Goal: Use online tool/utility: Utilize a website feature to perform a specific function

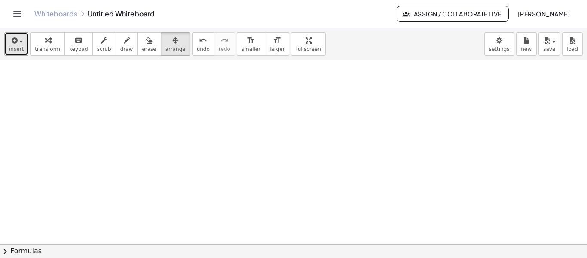
click at [18, 43] on span "button" at bounding box center [19, 41] width 2 height 6
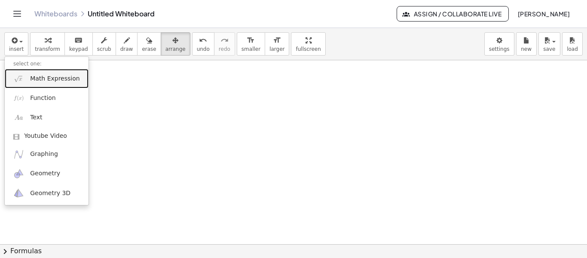
click at [56, 78] on span "Math Expression" at bounding box center [54, 78] width 49 height 9
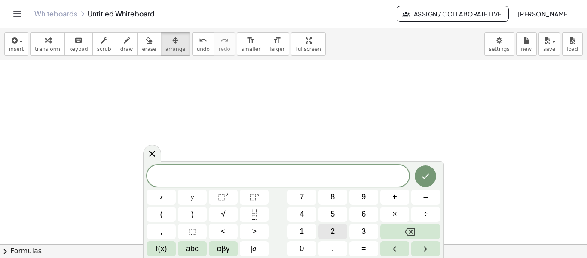
click at [333, 226] on span "2" at bounding box center [333, 231] width 4 height 12
click at [257, 194] on sup "n" at bounding box center [258, 194] width 3 height 6
click at [365, 230] on span "3" at bounding box center [364, 231] width 4 height 12
click at [366, 247] on span "=" at bounding box center [364, 248] width 5 height 12
click at [334, 196] on span "8" at bounding box center [333, 197] width 4 height 12
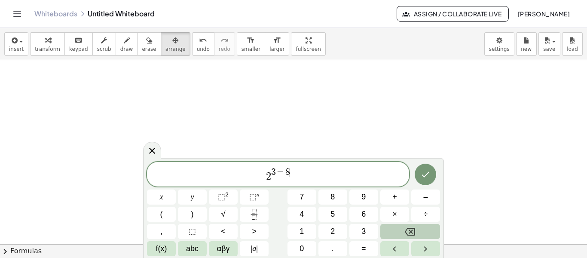
click at [411, 233] on icon "Backspace" at bounding box center [410, 231] width 10 height 10
click at [249, 229] on button ">" at bounding box center [254, 231] width 29 height 15
click at [409, 229] on icon "Backspace" at bounding box center [410, 231] width 10 height 10
click at [366, 251] on span "=" at bounding box center [364, 248] width 5 height 12
click at [417, 229] on button "Backspace" at bounding box center [410, 231] width 60 height 15
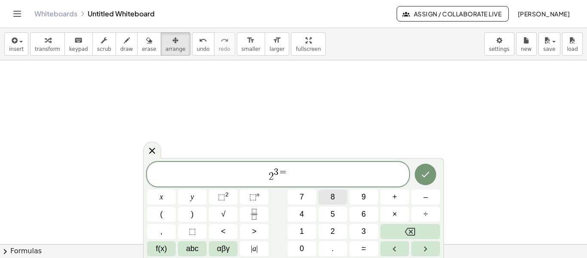
click at [334, 198] on span "8" at bounding box center [333, 197] width 4 height 12
click at [429, 173] on icon "Done" at bounding box center [425, 174] width 10 height 10
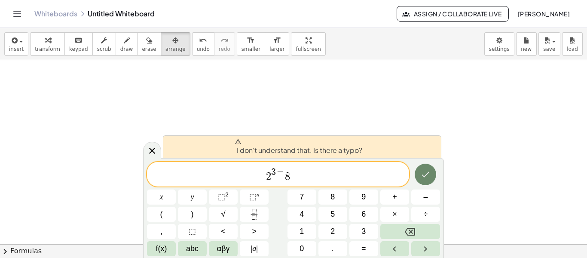
click at [426, 180] on button "Done" at bounding box center [425, 173] width 21 height 21
click at [406, 231] on icon "Backspace" at bounding box center [410, 231] width 10 height 10
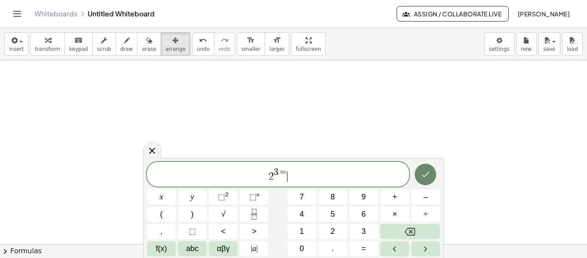
click at [431, 177] on button "Done" at bounding box center [425, 173] width 21 height 21
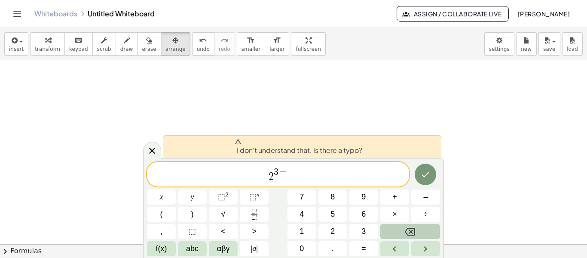
click at [417, 234] on button "Backspace" at bounding box center [410, 231] width 60 height 15
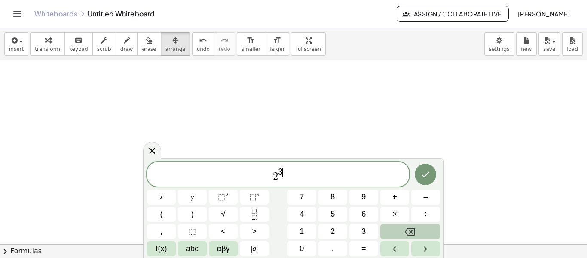
click at [417, 234] on button "Backspace" at bounding box center [410, 231] width 60 height 15
click at [414, 233] on icon "Backspace" at bounding box center [410, 231] width 10 height 10
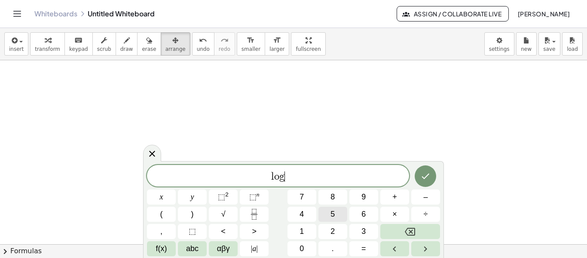
click at [334, 216] on span "5" at bounding box center [333, 214] width 4 height 12
click at [310, 244] on button "0" at bounding box center [302, 248] width 29 height 15
click at [426, 174] on icon "Done" at bounding box center [425, 176] width 10 height 10
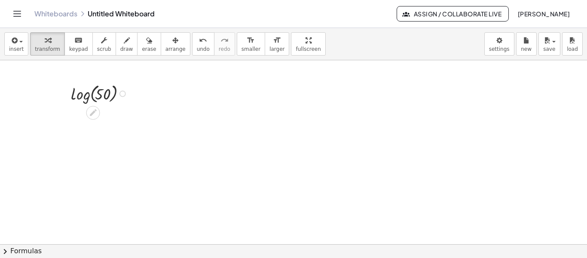
click at [123, 96] on div at bounding box center [123, 93] width 6 height 6
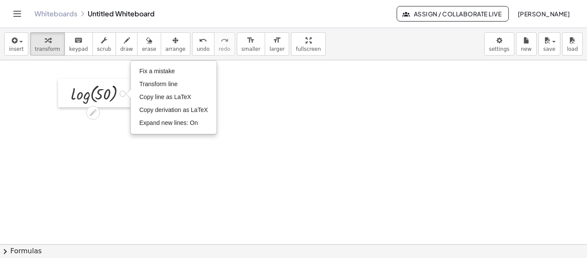
click at [58, 83] on div at bounding box center [64, 93] width 13 height 28
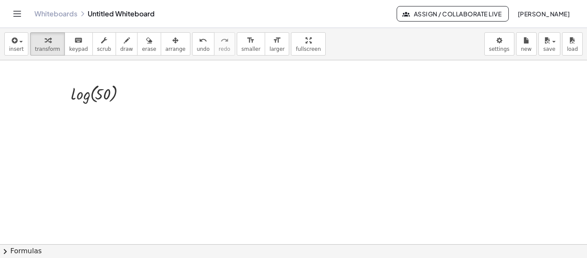
click at [179, 95] on div at bounding box center [293, 243] width 587 height 367
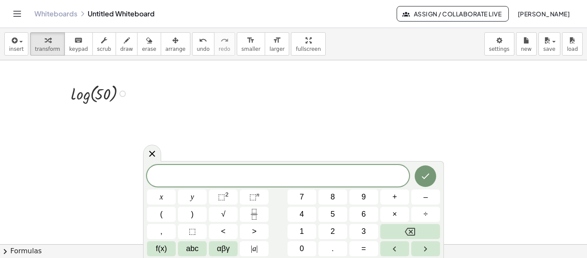
click at [90, 101] on div at bounding box center [101, 93] width 68 height 24
click at [148, 152] on icon at bounding box center [152, 153] width 10 height 10
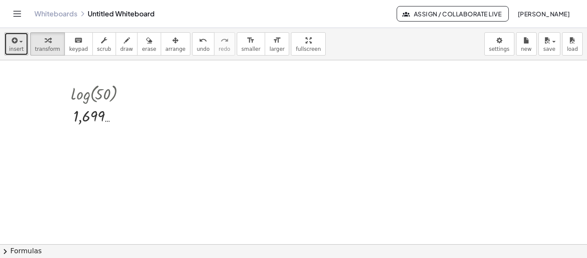
click at [19, 41] on span "button" at bounding box center [20, 42] width 3 height 2
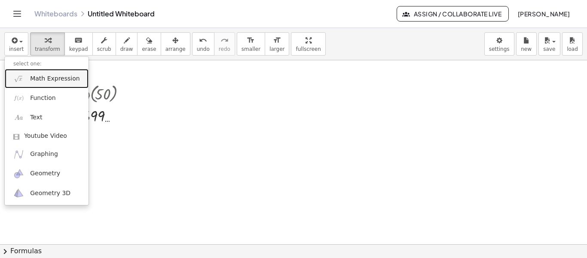
click at [55, 80] on span "Math Expression" at bounding box center [54, 78] width 49 height 9
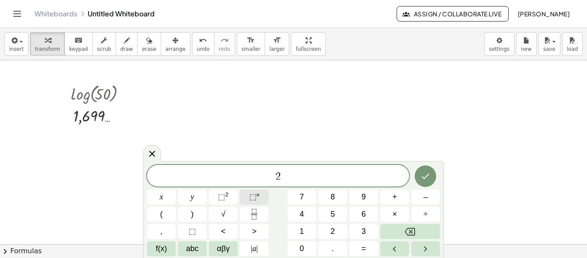
click at [249, 193] on button "⬚ n" at bounding box center [254, 196] width 29 height 15
click at [368, 230] on button "3" at bounding box center [364, 231] width 29 height 15
click at [432, 175] on button "Done" at bounding box center [425, 173] width 21 height 21
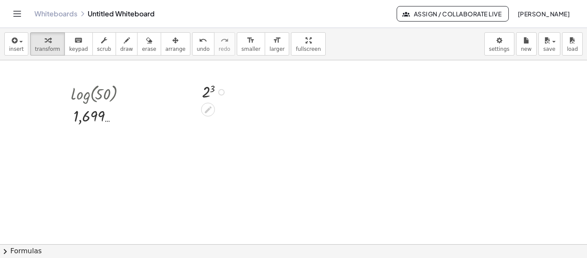
click at [209, 95] on div at bounding box center [216, 91] width 36 height 21
click at [92, 137] on icon at bounding box center [93, 133] width 7 height 7
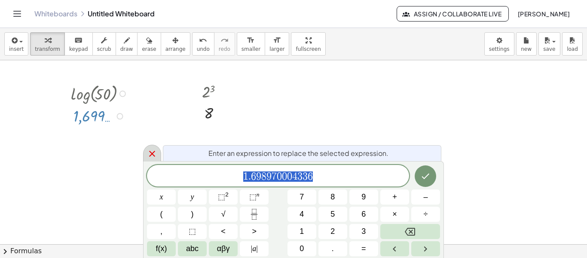
click at [151, 150] on icon at bounding box center [152, 153] width 10 height 10
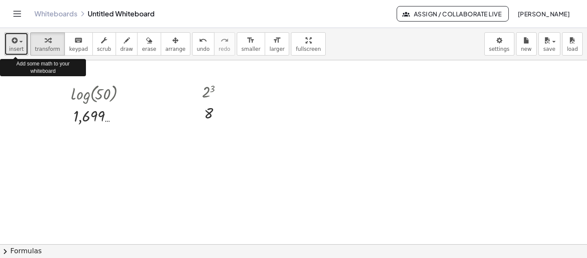
click at [23, 43] on button "insert" at bounding box center [16, 43] width 24 height 23
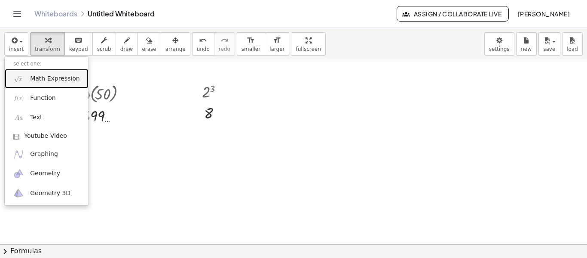
click at [49, 80] on span "Math Expression" at bounding box center [54, 78] width 49 height 9
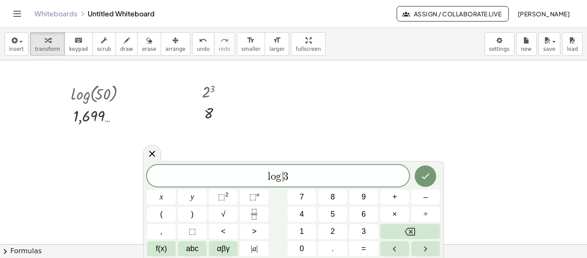
click at [280, 178] on var "g" at bounding box center [280, 176] width 8 height 10
click at [194, 229] on span "⬚" at bounding box center [192, 231] width 7 height 12
click at [318, 176] on span "l o g 3 ​" at bounding box center [278, 176] width 262 height 12
click at [427, 183] on button "Done" at bounding box center [425, 175] width 21 height 21
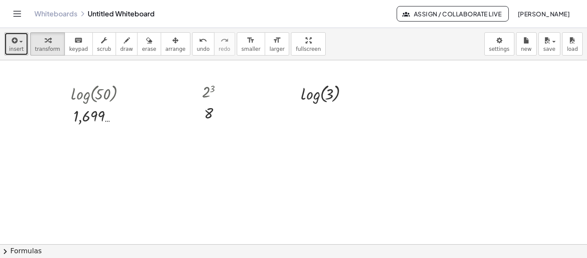
click at [12, 41] on icon "button" at bounding box center [14, 40] width 8 height 10
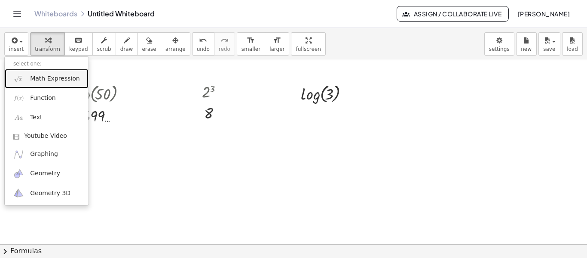
click at [48, 74] on span "Math Expression" at bounding box center [54, 78] width 49 height 9
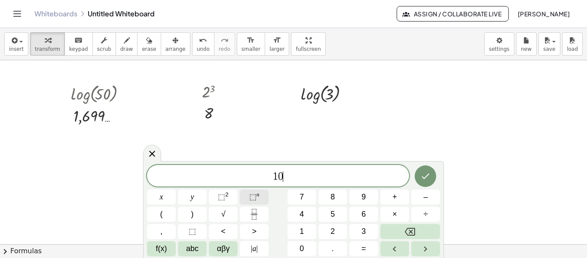
click at [253, 195] on span "⬚" at bounding box center [252, 196] width 7 height 9
click at [366, 245] on button "=" at bounding box center [364, 248] width 29 height 15
click at [364, 231] on span "3" at bounding box center [364, 231] width 4 height 12
click at [427, 172] on icon "Done" at bounding box center [425, 174] width 10 height 10
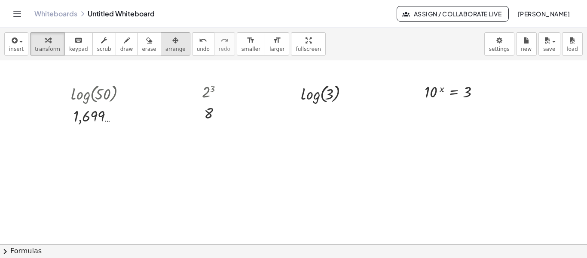
click at [166, 40] on div "button" at bounding box center [176, 40] width 20 height 10
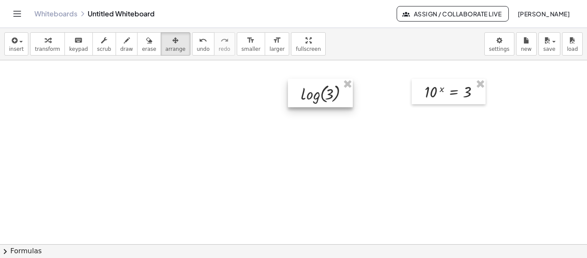
drag, startPoint x: 346, startPoint y: 81, endPoint x: 425, endPoint y: 83, distance: 79.5
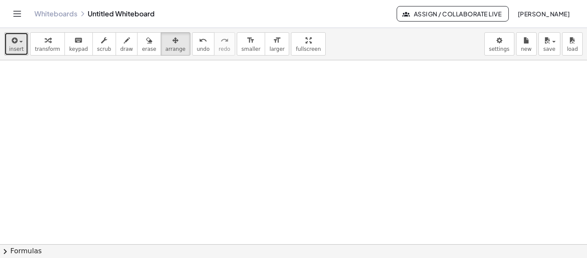
click at [14, 43] on icon "button" at bounding box center [14, 40] width 8 height 10
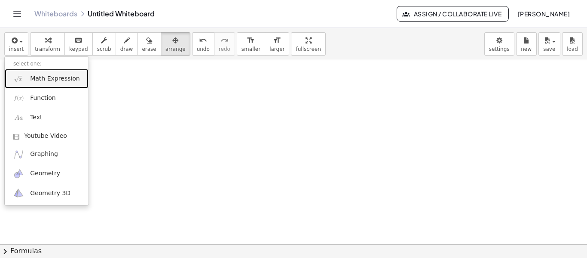
click at [48, 80] on span "Math Expression" at bounding box center [54, 78] width 49 height 9
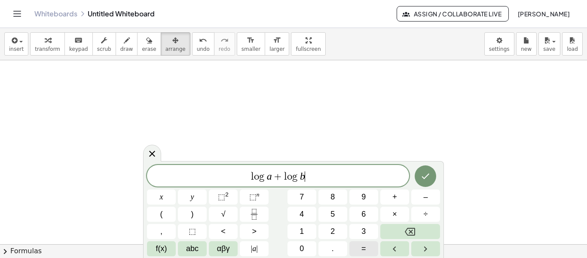
click at [362, 251] on span "=" at bounding box center [364, 248] width 5 height 12
click at [166, 215] on button "(" at bounding box center [161, 213] width 29 height 15
click at [391, 212] on button "×" at bounding box center [394, 213] width 29 height 15
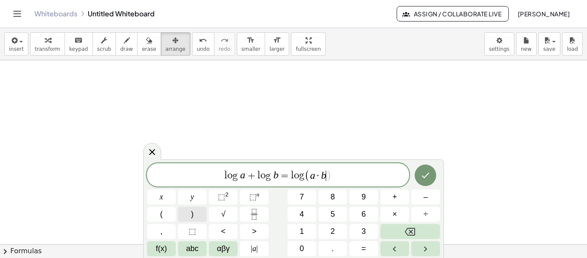
click at [190, 213] on button ")" at bounding box center [192, 213] width 29 height 15
click at [427, 176] on icon "Done" at bounding box center [426, 175] width 8 height 6
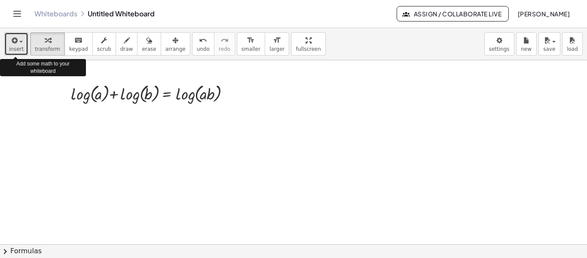
click at [19, 42] on span "button" at bounding box center [20, 42] width 3 height 2
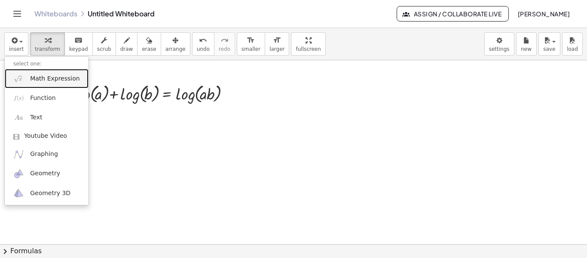
click at [48, 81] on span "Math Expression" at bounding box center [54, 78] width 49 height 9
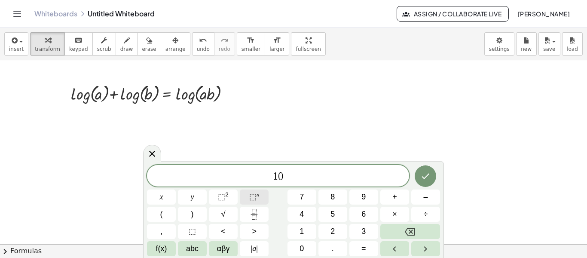
click at [250, 194] on span "⬚" at bounding box center [252, 196] width 7 height 9
click at [366, 249] on span "=" at bounding box center [364, 248] width 5 height 12
click at [254, 193] on span "⬚" at bounding box center [252, 196] width 7 height 9
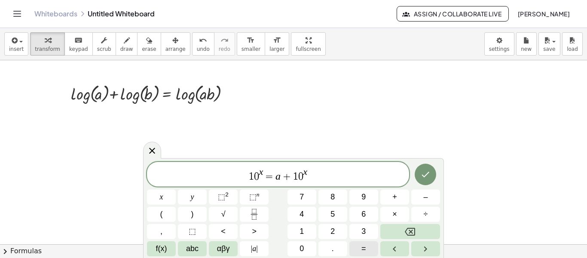
click at [361, 244] on button "=" at bounding box center [364, 248] width 29 height 15
click at [430, 172] on icon "Done" at bounding box center [425, 174] width 10 height 10
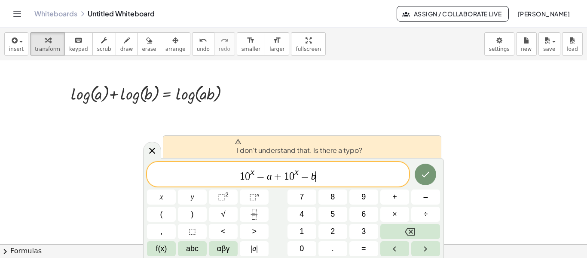
click at [327, 185] on div "1 0 x = a + 1 0 x = b ​" at bounding box center [278, 174] width 262 height 25
drag, startPoint x: 307, startPoint y: 178, endPoint x: 323, endPoint y: 174, distance: 16.0
click at [323, 174] on span "1 0 x = a + 1 0 x = b ​" at bounding box center [278, 174] width 262 height 15
click at [243, 179] on span "1 0 x = a + 1 0 x = b ​" at bounding box center [278, 174] width 262 height 15
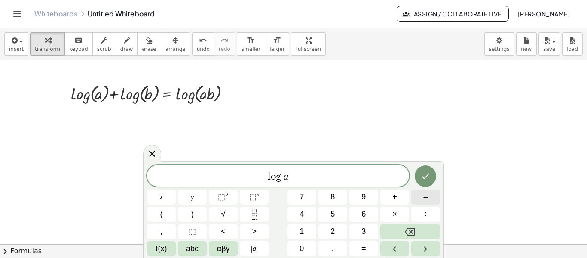
click at [422, 198] on button "–" at bounding box center [425, 196] width 29 height 15
click at [367, 242] on button "=" at bounding box center [364, 248] width 29 height 15
click at [166, 213] on button "(" at bounding box center [161, 213] width 29 height 15
click at [426, 215] on span "÷" at bounding box center [426, 214] width 4 height 12
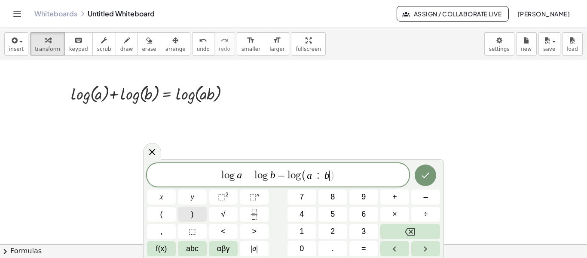
click at [190, 214] on button ")" at bounding box center [192, 213] width 29 height 15
click at [428, 173] on icon "Done" at bounding box center [425, 175] width 10 height 10
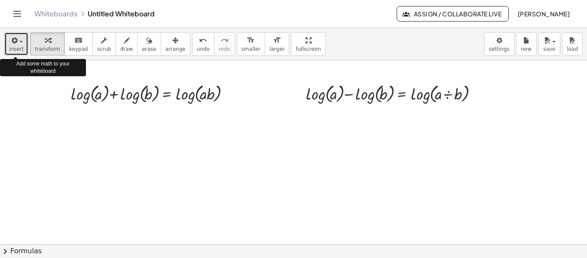
click at [20, 40] on div "button" at bounding box center [16, 40] width 15 height 10
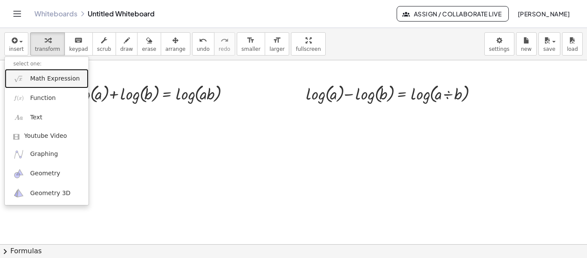
click at [50, 79] on span "Math Expression" at bounding box center [54, 78] width 49 height 9
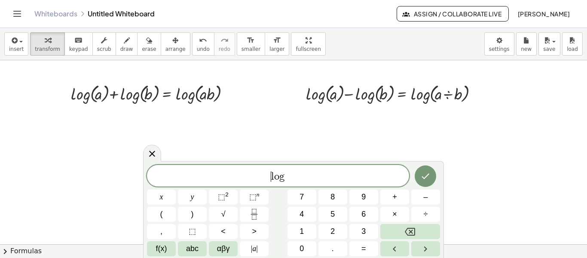
click at [271, 178] on span "​ l o g" at bounding box center [278, 176] width 262 height 12
click at [304, 176] on span "X l o g ​" at bounding box center [278, 176] width 262 height 12
click at [164, 215] on button "(" at bounding box center [161, 213] width 29 height 15
click at [184, 215] on button ")" at bounding box center [192, 213] width 29 height 15
click at [256, 197] on span "⬚" at bounding box center [252, 196] width 7 height 9
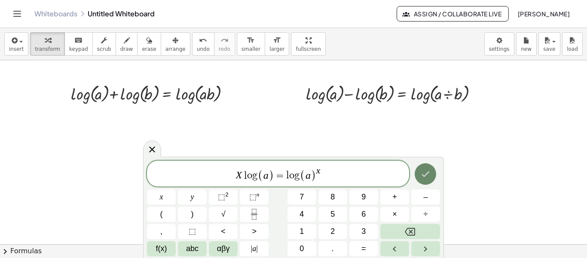
click at [424, 170] on icon "Done" at bounding box center [425, 174] width 10 height 10
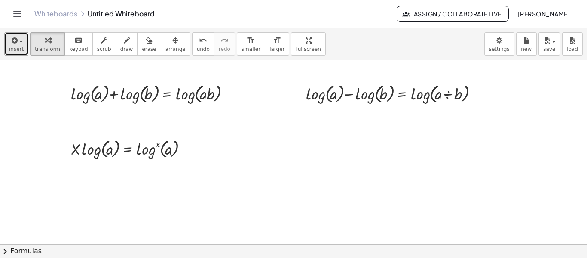
click at [20, 48] on span "insert" at bounding box center [16, 49] width 15 height 6
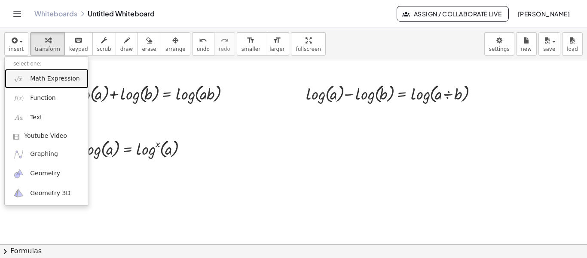
click at [44, 80] on span "Math Expression" at bounding box center [54, 78] width 49 height 9
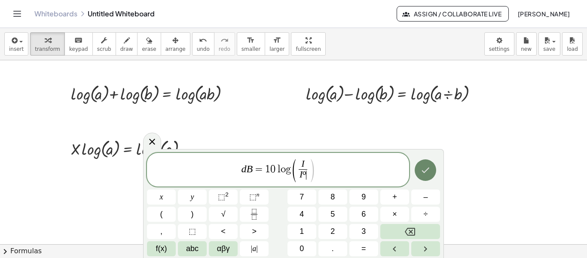
click at [433, 169] on button "Done" at bounding box center [425, 169] width 21 height 21
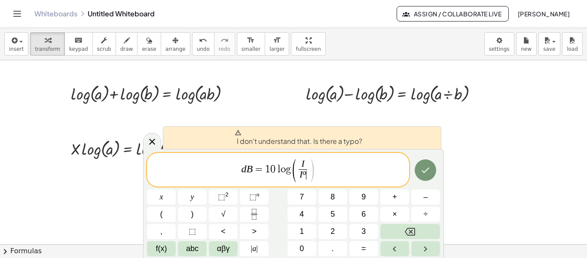
click at [322, 177] on span "d B = 1 0 l o g ( I I º ​ ​ )" at bounding box center [278, 170] width 262 height 25
click at [188, 213] on button ")" at bounding box center [192, 213] width 29 height 15
click at [433, 170] on button "Done" at bounding box center [425, 169] width 21 height 21
click at [307, 173] on span "I º ​" at bounding box center [303, 175] width 9 height 12
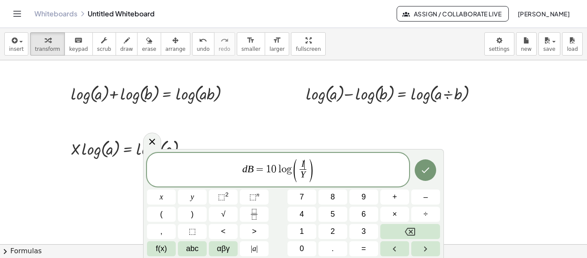
click at [306, 163] on span "I ​" at bounding box center [303, 164] width 7 height 9
click at [158, 196] on button "x" at bounding box center [161, 196] width 29 height 15
click at [306, 176] on span "Y" at bounding box center [303, 175] width 7 height 12
click at [191, 197] on span "y" at bounding box center [192, 197] width 3 height 12
click at [424, 167] on icon "Done" at bounding box center [425, 170] width 10 height 10
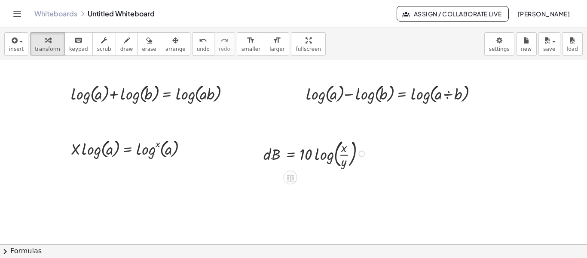
click at [359, 149] on div at bounding box center [316, 153] width 114 height 34
click at [16, 42] on icon "button" at bounding box center [14, 40] width 8 height 10
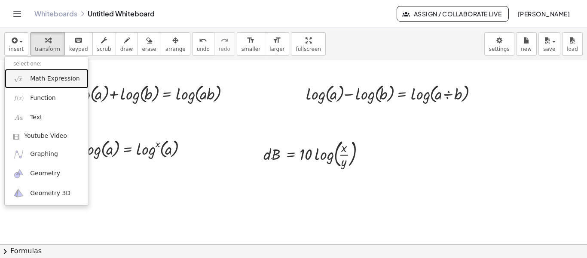
click at [39, 77] on span "Math Expression" at bounding box center [54, 78] width 49 height 9
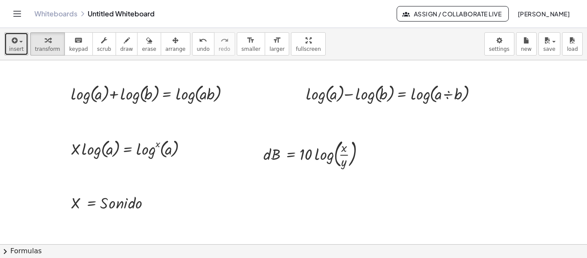
click at [11, 40] on icon "button" at bounding box center [14, 40] width 8 height 10
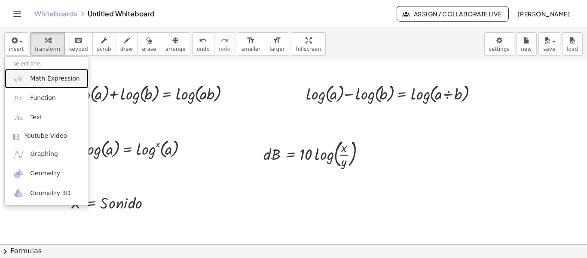
click at [50, 74] on span "Math Expression" at bounding box center [54, 78] width 49 height 9
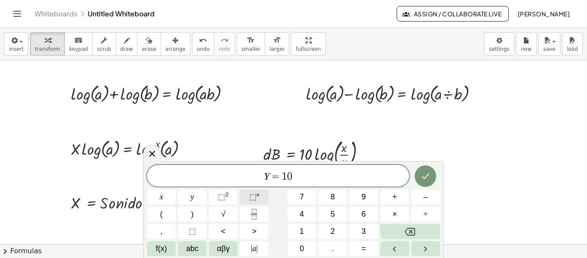
click at [250, 194] on button "⬚ n" at bounding box center [254, 196] width 29 height 15
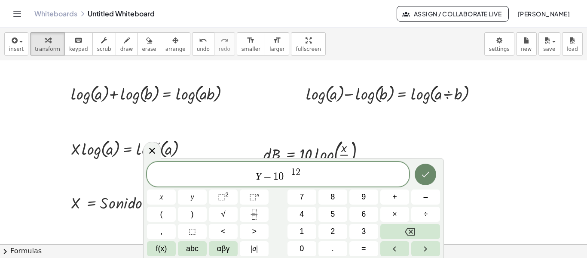
click at [426, 175] on icon "Done" at bounding box center [425, 174] width 10 height 10
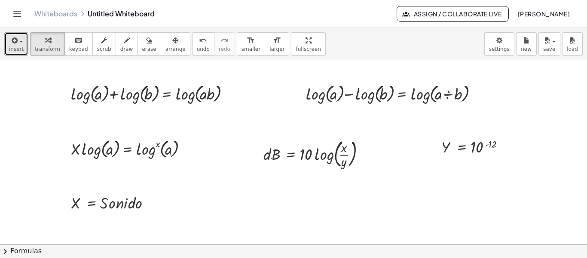
click at [13, 45] on icon "button" at bounding box center [14, 40] width 8 height 10
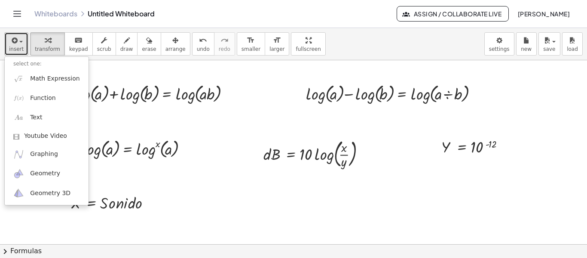
click at [17, 45] on button "insert" at bounding box center [16, 43] width 24 height 23
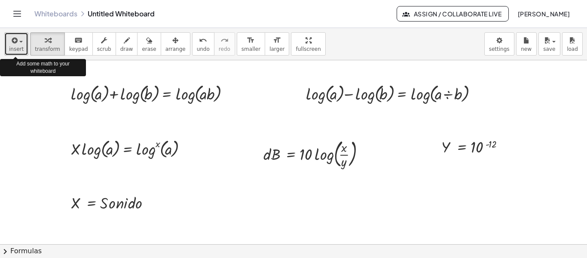
click at [18, 50] on span "insert" at bounding box center [16, 49] width 15 height 6
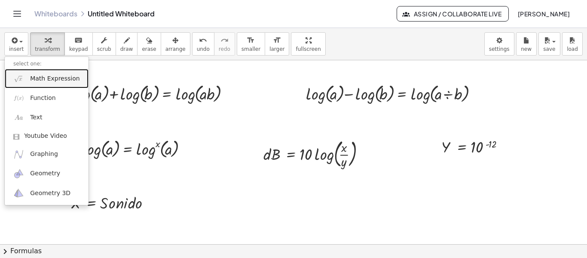
click at [33, 80] on span "Math Expression" at bounding box center [54, 78] width 49 height 9
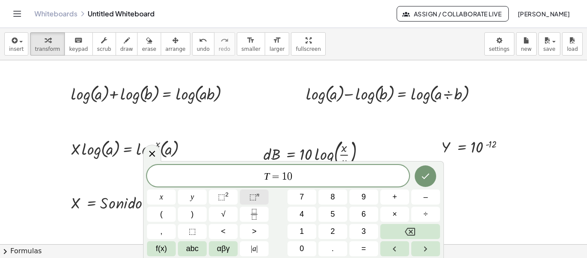
click at [255, 195] on span "⬚" at bounding box center [252, 196] width 7 height 9
click at [426, 177] on icon "Done" at bounding box center [425, 174] width 10 height 10
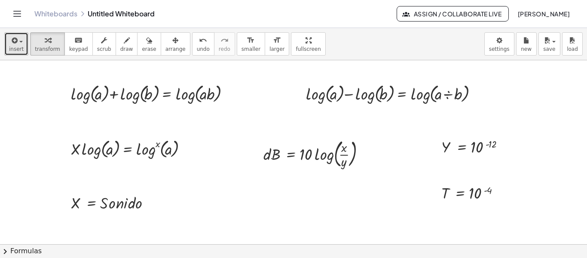
click at [18, 45] on button "insert" at bounding box center [16, 43] width 24 height 23
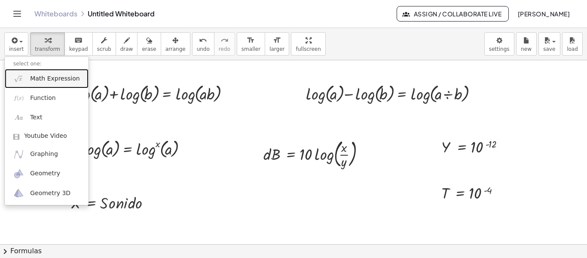
click at [48, 77] on span "Math Expression" at bounding box center [54, 78] width 49 height 9
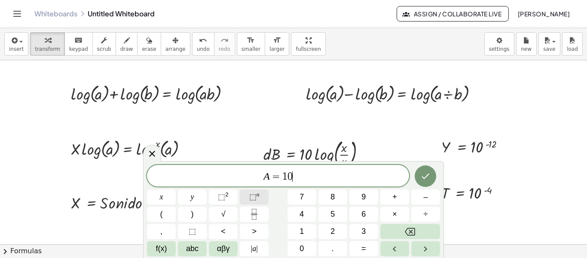
click at [253, 194] on span "⬚" at bounding box center [252, 196] width 7 height 9
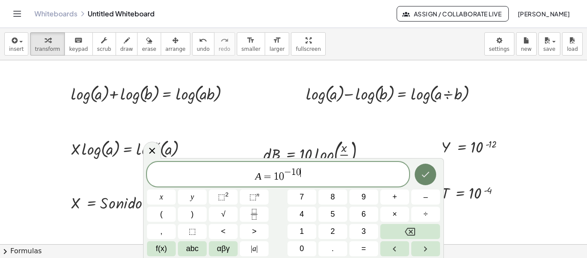
click at [427, 173] on icon "Done" at bounding box center [425, 174] width 10 height 10
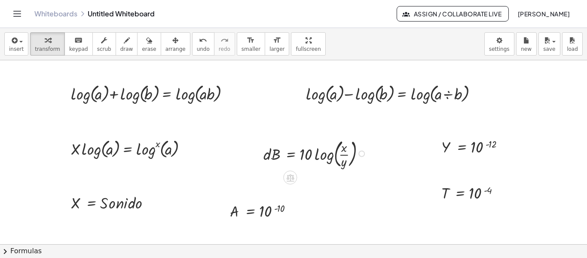
click at [312, 147] on div at bounding box center [316, 153] width 114 height 34
click at [335, 154] on div at bounding box center [316, 153] width 114 height 34
drag, startPoint x: 357, startPoint y: 160, endPoint x: 347, endPoint y: 147, distance: 16.3
click at [348, 147] on div at bounding box center [316, 153] width 114 height 34
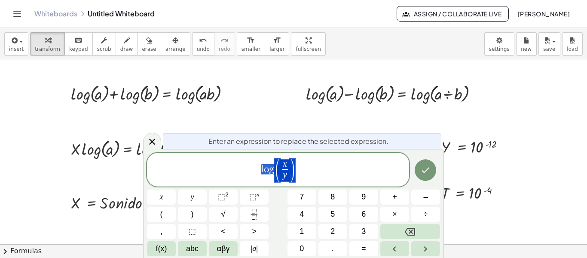
scroll to position [32, 0]
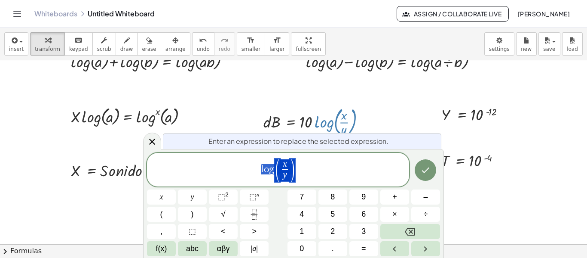
drag, startPoint x: 338, startPoint y: 156, endPoint x: 339, endPoint y: 146, distance: 9.9
click at [339, 146] on body "Graspable Math Activities Get Started Activity Bank Assigned Work Classes White…" at bounding box center [293, 129] width 587 height 258
click at [366, 112] on div at bounding box center [316, 121] width 114 height 34
click at [423, 166] on icon "Done" at bounding box center [425, 170] width 10 height 10
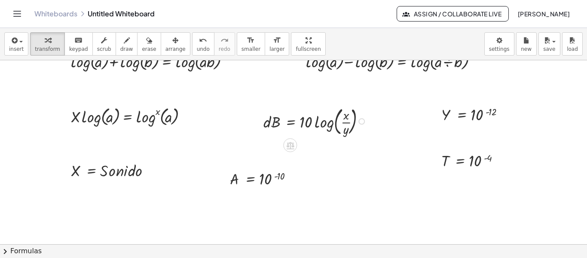
scroll to position [0, 0]
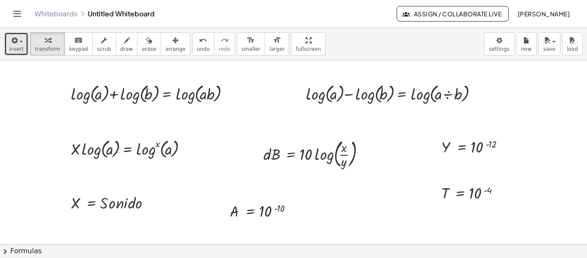
click at [12, 41] on icon "button" at bounding box center [14, 40] width 8 height 10
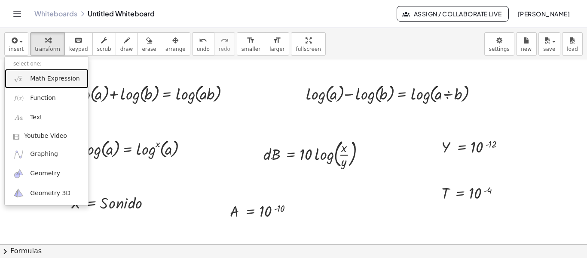
click at [44, 81] on span "Math Expression" at bounding box center [54, 78] width 49 height 9
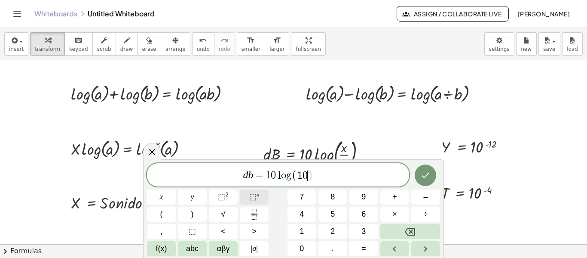
click at [254, 195] on span "⬚" at bounding box center [252, 196] width 7 height 9
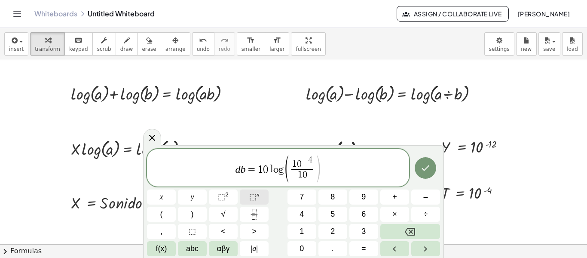
click at [248, 193] on button "⬚ n" at bounding box center [254, 196] width 29 height 15
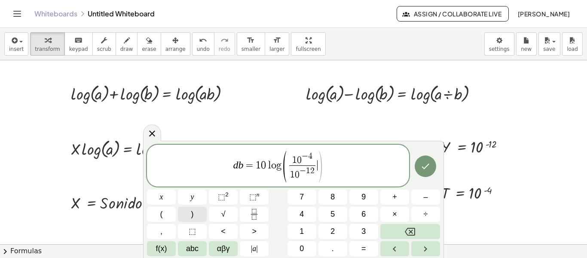
click at [192, 217] on span ")" at bounding box center [192, 214] width 3 height 12
click at [430, 169] on icon "Done" at bounding box center [425, 166] width 10 height 10
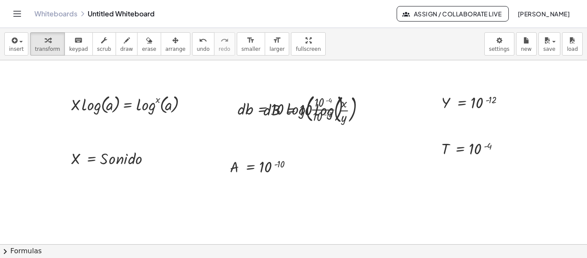
scroll to position [43, 0]
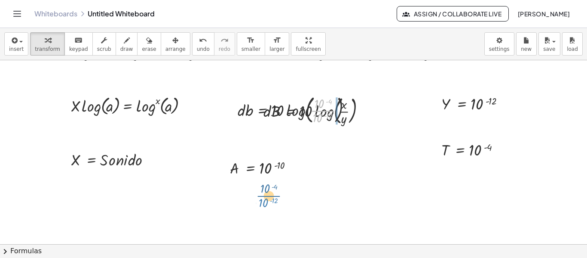
drag, startPoint x: 315, startPoint y: 114, endPoint x: 293, endPoint y: 175, distance: 64.5
click at [252, 199] on div "+ log ( , a ) + log ( , b ) = log ( , · a · b ) + log ( , a ) − log ( , b ) = l…" at bounding box center [293, 200] width 587 height 367
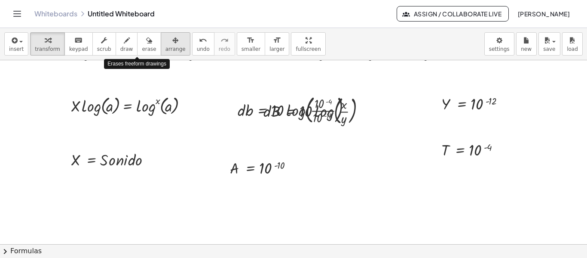
click at [172, 44] on icon "button" at bounding box center [175, 40] width 6 height 10
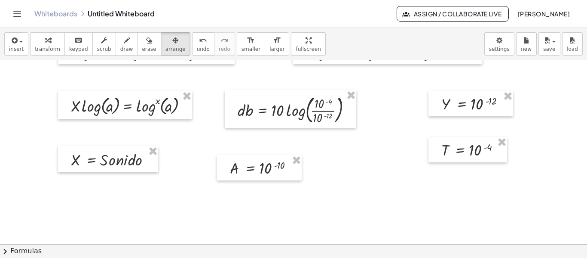
click at [338, 163] on div at bounding box center [293, 200] width 587 height 367
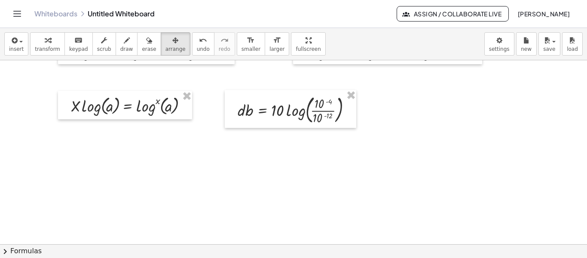
click at [270, 157] on div at bounding box center [293, 200] width 587 height 367
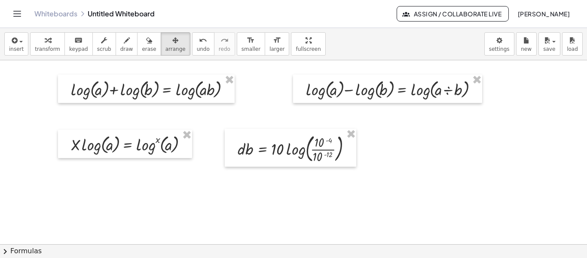
scroll to position [0, 0]
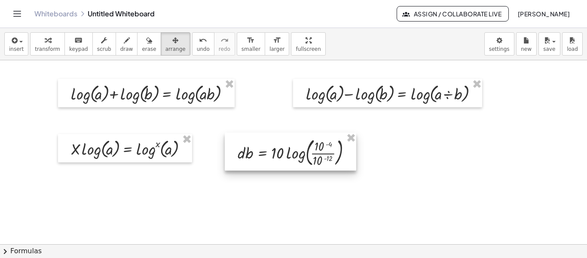
click at [308, 153] on div at bounding box center [291, 151] width 132 height 38
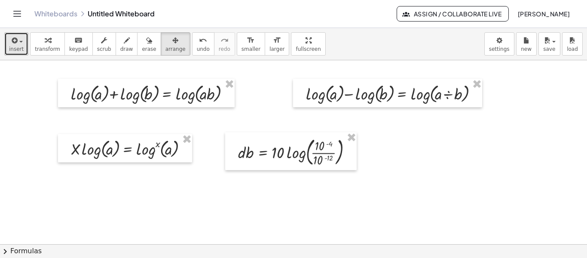
click at [18, 42] on span "button" at bounding box center [19, 41] width 2 height 6
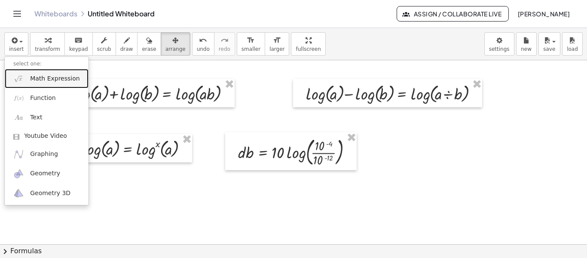
click at [46, 79] on span "Math Expression" at bounding box center [54, 78] width 49 height 9
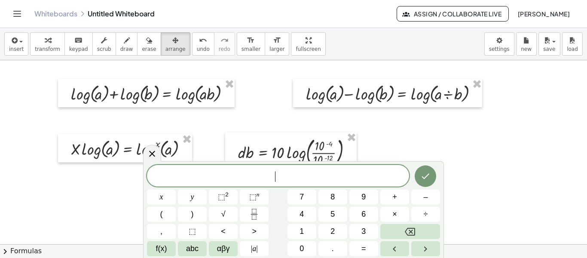
click at [496, 154] on div at bounding box center [293, 243] width 587 height 367
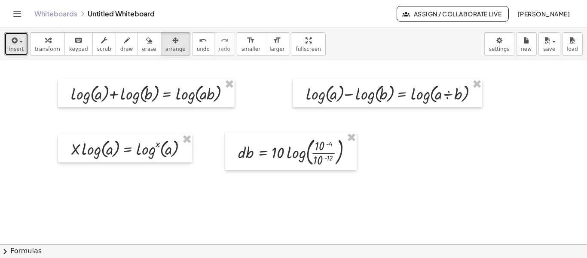
click at [12, 45] on icon "button" at bounding box center [14, 40] width 8 height 10
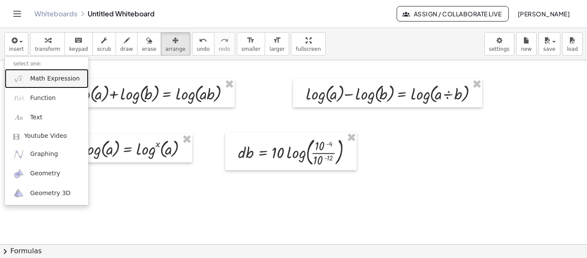
click at [38, 80] on span "Math Expression" at bounding box center [54, 78] width 49 height 9
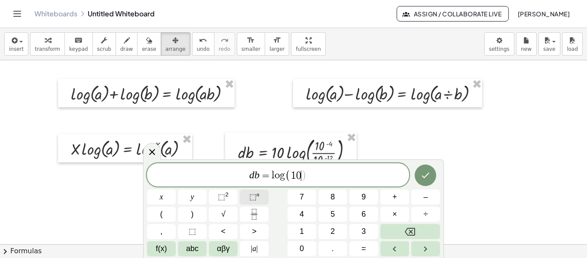
click at [258, 197] on sup "n" at bounding box center [258, 194] width 3 height 6
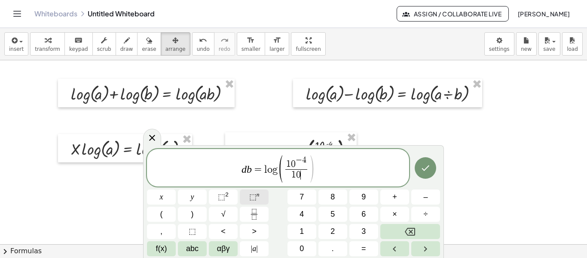
click at [255, 195] on span "⬚" at bounding box center [252, 196] width 7 height 9
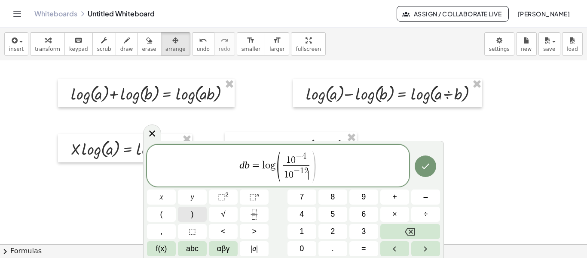
click at [187, 212] on button ")" at bounding box center [192, 213] width 29 height 15
click at [189, 212] on button ")" at bounding box center [192, 213] width 29 height 15
click at [255, 196] on span "⬚" at bounding box center [252, 196] width 7 height 9
click at [304, 232] on button "1" at bounding box center [302, 231] width 29 height 15
click at [303, 243] on span "0" at bounding box center [302, 248] width 4 height 12
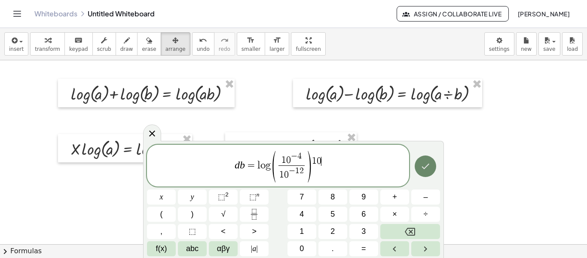
click at [428, 165] on icon "Done" at bounding box center [426, 166] width 8 height 6
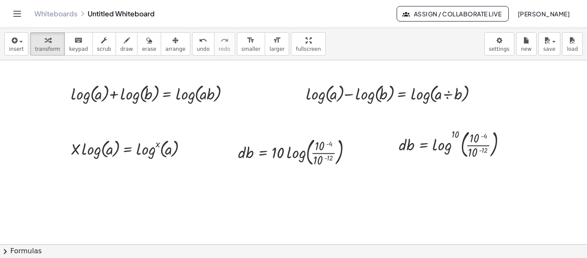
scroll to position [43, 0]
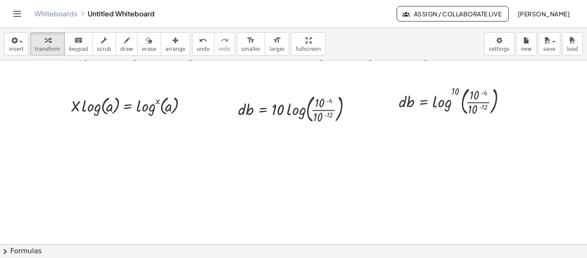
click at [129, 175] on div at bounding box center [293, 200] width 587 height 367
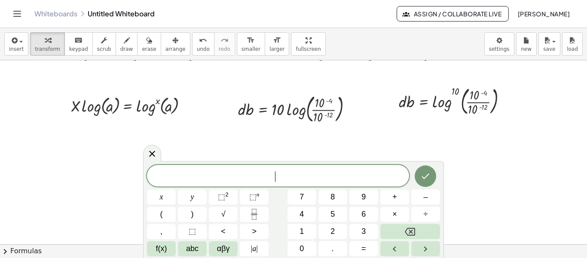
click at [503, 150] on div at bounding box center [293, 200] width 587 height 367
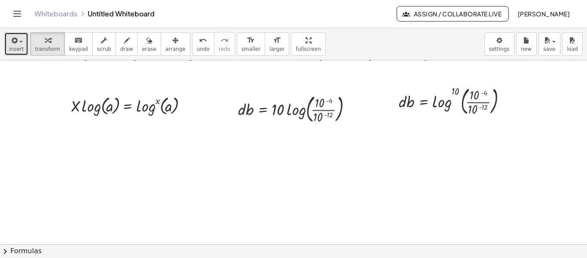
click at [11, 42] on icon "button" at bounding box center [14, 40] width 8 height 10
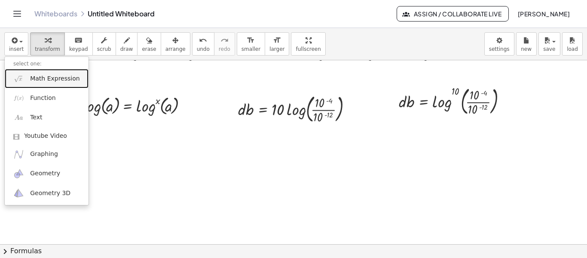
click at [44, 81] on span "Math Expression" at bounding box center [54, 78] width 49 height 9
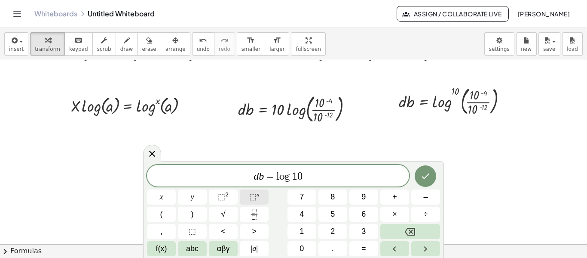
click at [257, 196] on sup "n" at bounding box center [258, 194] width 3 height 6
click at [423, 197] on span "–" at bounding box center [425, 197] width 4 height 12
click at [299, 214] on button "4" at bounding box center [302, 213] width 29 height 15
click at [423, 199] on button "–" at bounding box center [425, 196] width 29 height 15
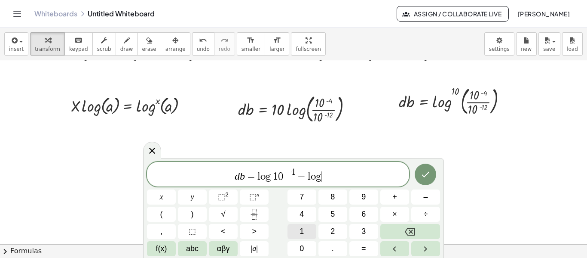
click at [304, 230] on span "1" at bounding box center [302, 231] width 4 height 12
click at [305, 237] on button "1" at bounding box center [302, 231] width 29 height 15
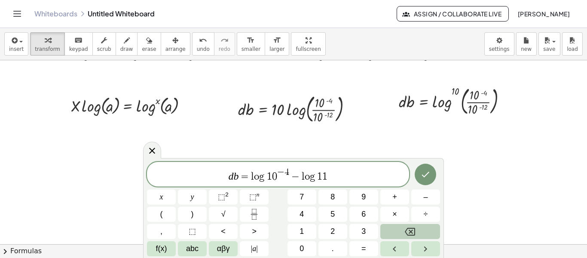
click at [405, 229] on icon "Backspace" at bounding box center [410, 231] width 10 height 10
click at [305, 245] on button "0" at bounding box center [302, 248] width 29 height 15
click at [255, 196] on span "⬚" at bounding box center [252, 196] width 7 height 9
click at [425, 198] on span "–" at bounding box center [425, 197] width 4 height 12
click at [300, 231] on span "1" at bounding box center [302, 231] width 4 height 12
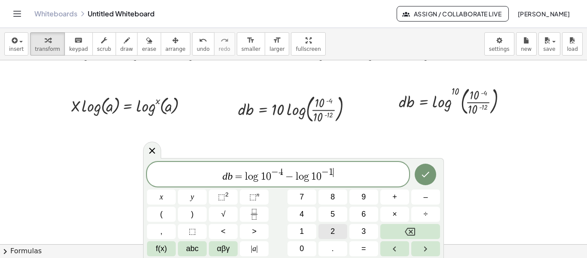
click at [331, 228] on button "2" at bounding box center [333, 231] width 29 height 15
click at [344, 179] on span "d b = l o g 1 0 − 4 − l o g 1 0 − 1 2 ​" at bounding box center [278, 174] width 262 height 15
click at [189, 213] on button ")" at bounding box center [192, 213] width 29 height 15
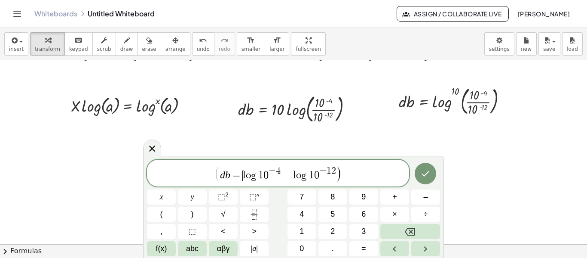
click at [243, 173] on span "d b = ​ l o g 1 0 − 4 − l o g 1 0 − 1 2" at bounding box center [278, 173] width 116 height 14
click at [165, 214] on button "(" at bounding box center [161, 213] width 29 height 15
click at [342, 165] on span "d b = ( l o g 1 0 − 4 − l o g 1 0 − 1 2 ) ​" at bounding box center [278, 174] width 262 height 18
click at [253, 196] on span "⬚" at bounding box center [252, 196] width 7 height 9
click at [303, 228] on span "1" at bounding box center [302, 231] width 4 height 12
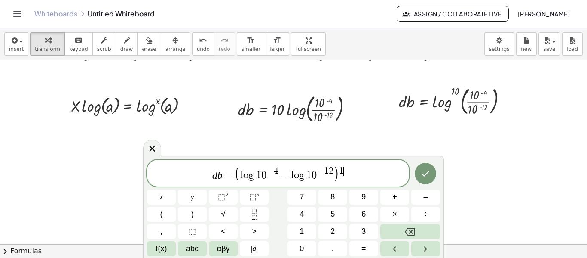
click at [300, 239] on div "d b = ( l o g 1 0 − 4 − l o g 1 0 − 1 2 ) 1 ​ x y ⬚ 2 ⬚ n 7 8 9 + – ( ) √ 4 5 6…" at bounding box center [293, 208] width 293 height 96
click at [301, 247] on span "0" at bounding box center [302, 248] width 4 height 12
click at [423, 173] on icon "Done" at bounding box center [425, 173] width 10 height 10
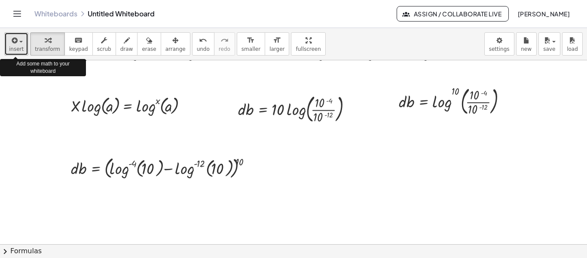
click at [10, 44] on icon "button" at bounding box center [14, 40] width 8 height 10
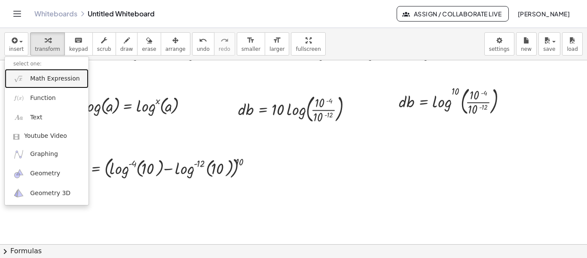
click at [42, 79] on span "Math Expression" at bounding box center [54, 78] width 49 height 9
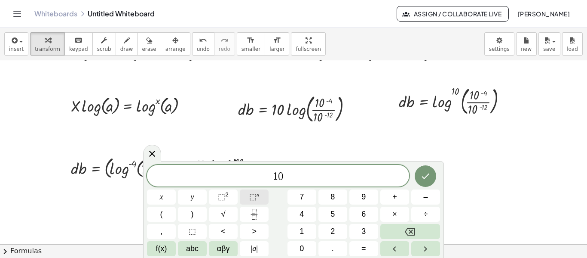
click at [257, 195] on sup "n" at bounding box center [258, 194] width 3 height 6
click at [367, 243] on button "=" at bounding box center [364, 248] width 29 height 15
click at [257, 193] on sup "n" at bounding box center [258, 194] width 3 height 6
click at [430, 177] on icon "Done" at bounding box center [425, 174] width 10 height 10
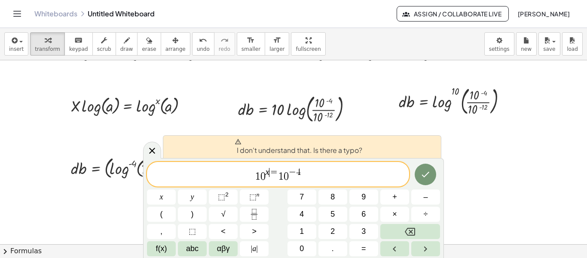
click at [273, 170] on span "=" at bounding box center [274, 172] width 9 height 9
click at [293, 177] on span "− ​ 4" at bounding box center [295, 172] width 12 height 9
click at [291, 178] on span "1 0 x = 1 0 ​ − 4" at bounding box center [278, 174] width 262 height 15
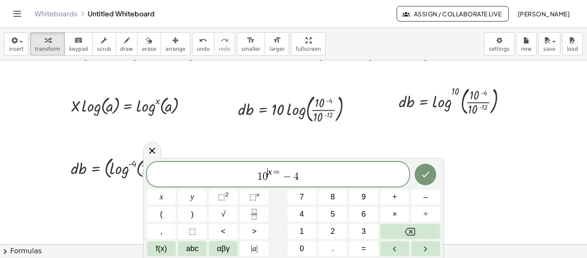
click at [269, 176] on var "x" at bounding box center [270, 171] width 4 height 10
drag, startPoint x: 307, startPoint y: 175, endPoint x: 261, endPoint y: 182, distance: 46.5
click at [258, 182] on span "x = − 4" at bounding box center [278, 176] width 262 height 12
click at [328, 150] on div at bounding box center [293, 200] width 587 height 367
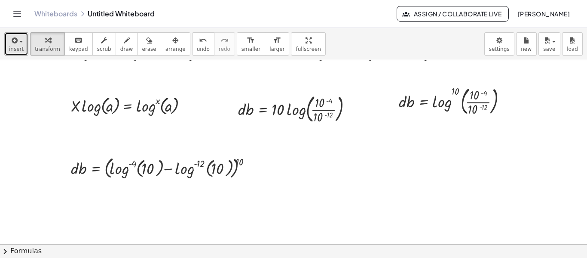
click at [15, 41] on icon "button" at bounding box center [14, 40] width 8 height 10
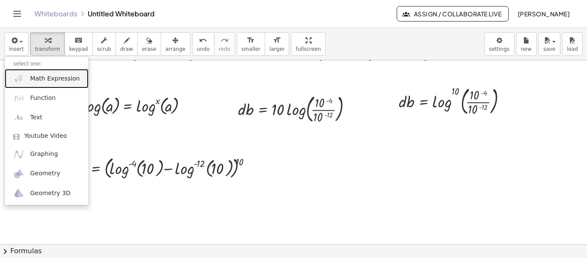
click at [40, 74] on span "Math Expression" at bounding box center [54, 78] width 49 height 9
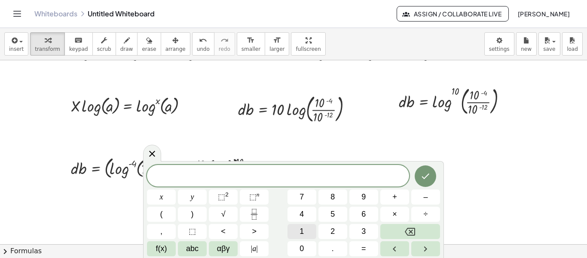
click at [305, 228] on button "1" at bounding box center [302, 231] width 29 height 15
click at [307, 242] on button "0" at bounding box center [302, 248] width 29 height 15
click at [257, 198] on span "⬚ n" at bounding box center [254, 197] width 10 height 12
click at [364, 245] on span "=" at bounding box center [364, 248] width 5 height 12
click at [304, 226] on span "1" at bounding box center [302, 231] width 4 height 12
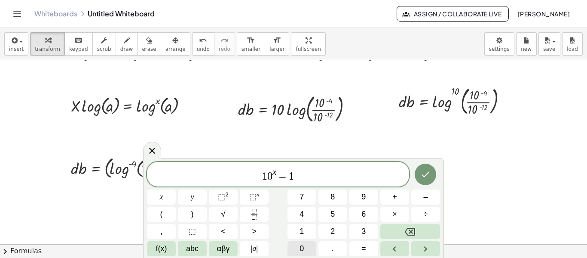
click at [306, 245] on button "0" at bounding box center [302, 248] width 29 height 15
click at [257, 196] on sup "n" at bounding box center [258, 194] width 3 height 6
click at [420, 196] on button "–" at bounding box center [425, 196] width 29 height 15
click at [301, 227] on span "1" at bounding box center [302, 231] width 4 height 12
click at [329, 227] on button "2" at bounding box center [333, 231] width 29 height 15
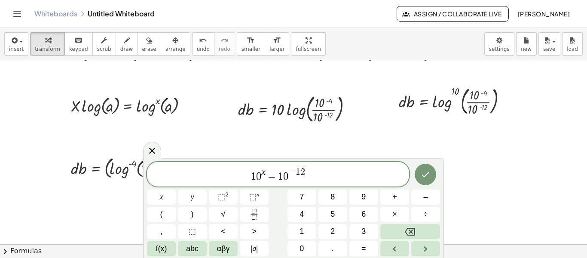
click at [287, 178] on span "0" at bounding box center [285, 176] width 5 height 10
click at [268, 177] on span "x" at bounding box center [269, 172] width 4 height 9
click at [279, 172] on span "−" at bounding box center [281, 171] width 7 height 9
click at [305, 172] on span "x = − 1 2 ​" at bounding box center [278, 174] width 262 height 15
click at [162, 216] on span "(" at bounding box center [161, 214] width 3 height 12
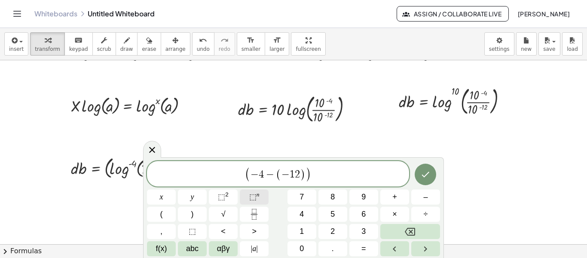
click at [255, 196] on span "⬚" at bounding box center [252, 196] width 7 height 9
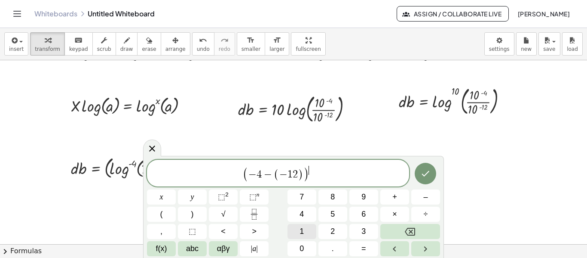
click at [306, 235] on button "1" at bounding box center [302, 231] width 29 height 15
click at [305, 244] on button "0" at bounding box center [302, 248] width 29 height 15
click at [421, 173] on icon "Done" at bounding box center [425, 173] width 10 height 10
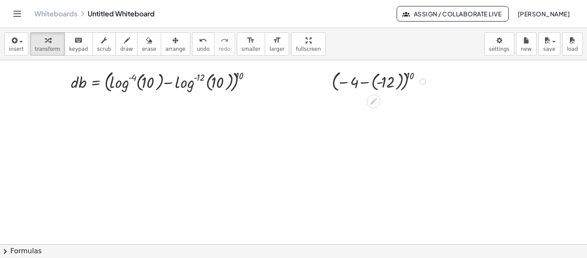
scroll to position [86, 0]
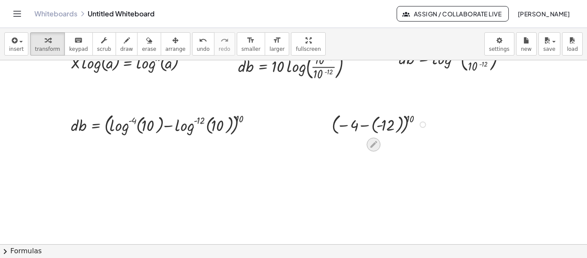
click at [372, 141] on icon at bounding box center [373, 144] width 9 height 9
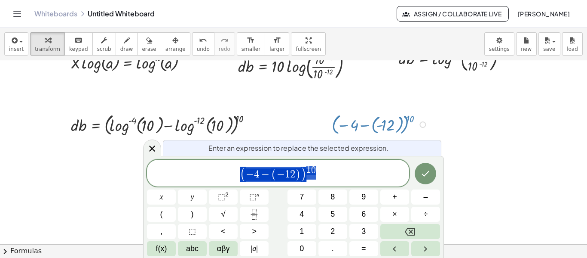
click at [449, 128] on div at bounding box center [293, 157] width 587 height 367
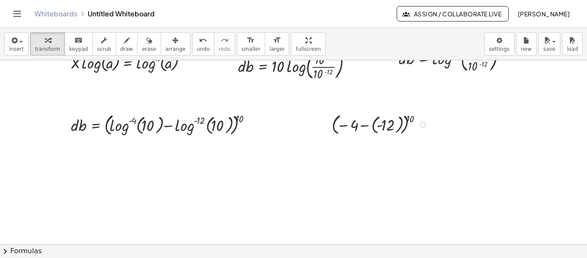
click at [426, 125] on div at bounding box center [423, 124] width 6 height 6
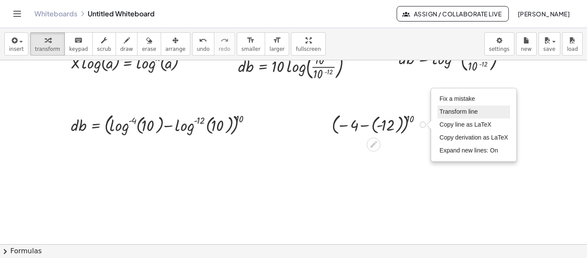
click at [458, 112] on span "Transform line" at bounding box center [459, 111] width 38 height 7
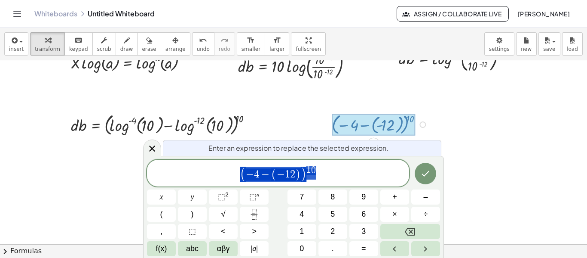
click at [444, 127] on div at bounding box center [293, 157] width 587 height 367
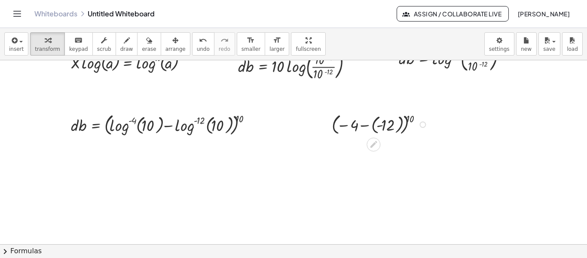
click at [425, 126] on div "Fix a mistake Transform line Copy line as LaTeX Copy derivation as LaTeX Expand…" at bounding box center [423, 124] width 6 height 6
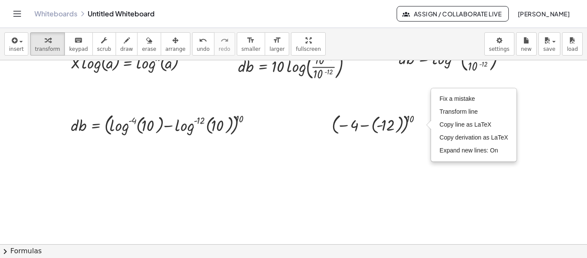
click at [293, 213] on div at bounding box center [293, 157] width 587 height 367
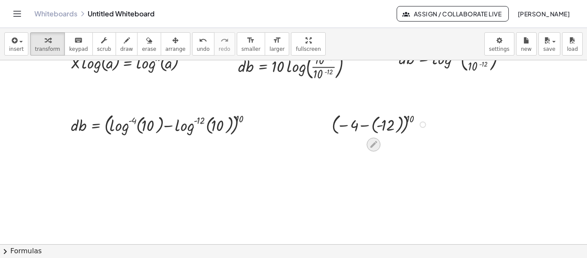
drag, startPoint x: 396, startPoint y: 147, endPoint x: 374, endPoint y: 140, distance: 23.0
click at [374, 140] on icon at bounding box center [373, 144] width 9 height 9
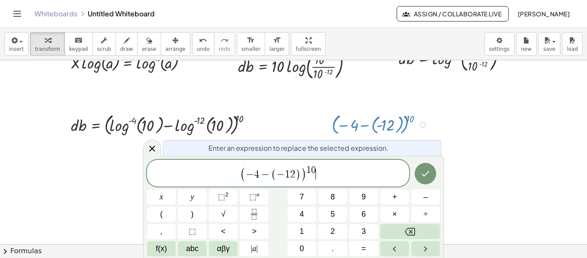
drag, startPoint x: 330, startPoint y: 172, endPoint x: 314, endPoint y: 173, distance: 15.5
click at [317, 174] on span "( − 4 − ( − 1 2 ) ) 1 0 ​" at bounding box center [278, 174] width 262 height 18
click at [299, 174] on span ")" at bounding box center [298, 174] width 6 height 12
click at [286, 172] on span "1" at bounding box center [287, 174] width 5 height 10
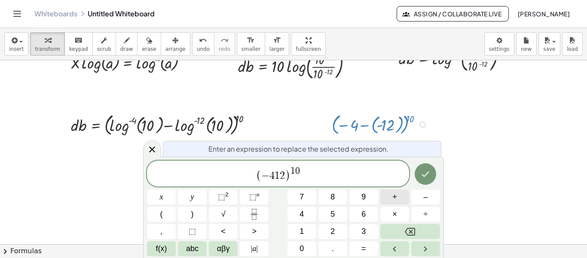
click at [394, 197] on span "+" at bounding box center [395, 197] width 5 height 12
click at [422, 174] on icon "Done" at bounding box center [425, 174] width 10 height 10
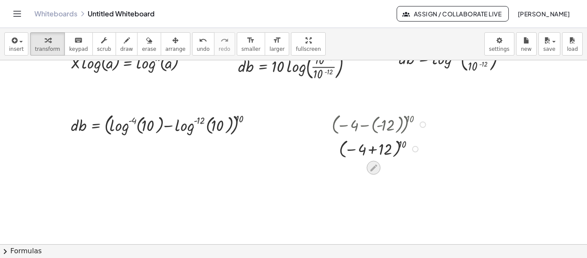
click at [374, 167] on icon at bounding box center [373, 167] width 7 height 7
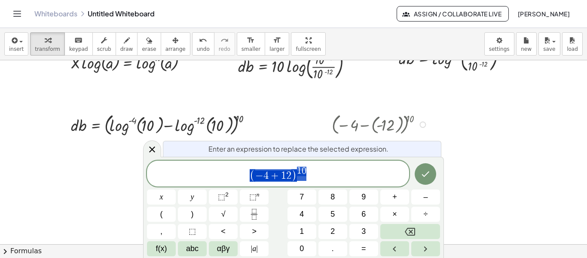
scroll to position [108, 0]
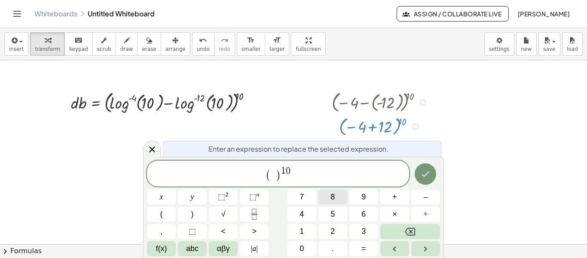
click at [329, 197] on button "8" at bounding box center [333, 196] width 29 height 15
click at [429, 174] on icon "Done" at bounding box center [425, 174] width 10 height 10
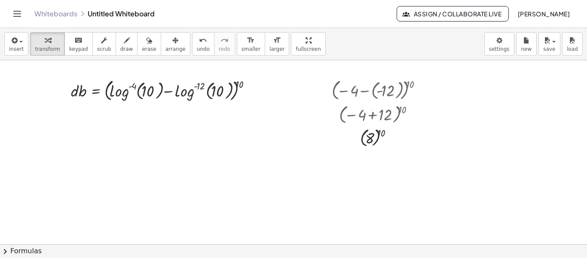
scroll to position [129, 0]
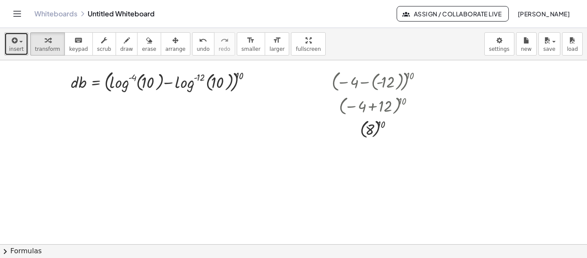
click at [16, 49] on span "insert" at bounding box center [16, 49] width 15 height 6
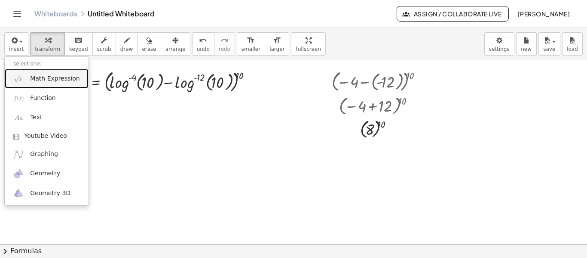
click at [46, 82] on span "Math Expression" at bounding box center [54, 78] width 49 height 9
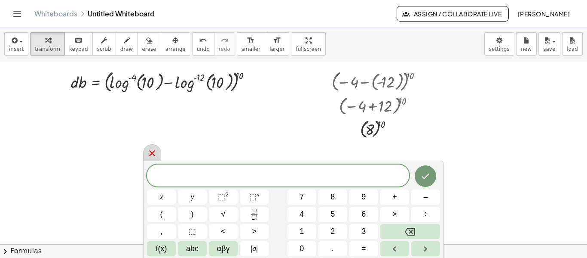
click at [154, 154] on icon at bounding box center [152, 153] width 10 height 10
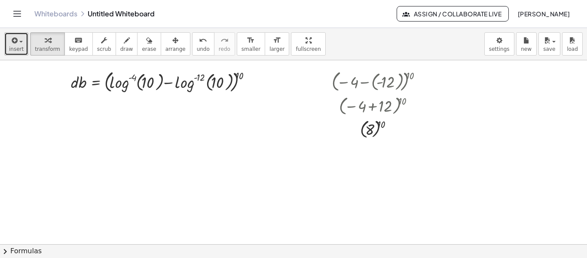
click at [16, 46] on span "insert" at bounding box center [16, 49] width 15 height 6
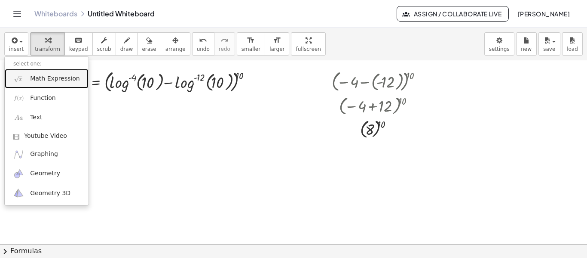
drag, startPoint x: 56, startPoint y: 81, endPoint x: 207, endPoint y: 189, distance: 185.5
click at [56, 81] on span "Math Expression" at bounding box center [54, 78] width 49 height 9
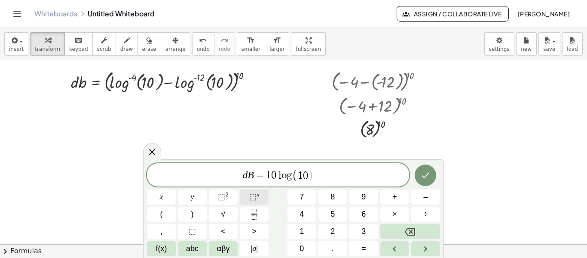
click at [252, 194] on span "⬚" at bounding box center [252, 196] width 7 height 9
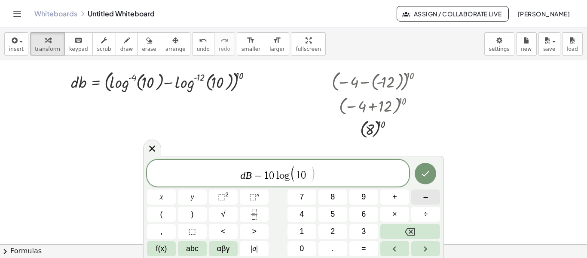
click at [429, 194] on button "–" at bounding box center [425, 196] width 29 height 15
click at [297, 230] on button "1" at bounding box center [302, 231] width 29 height 15
click at [304, 244] on button "0" at bounding box center [302, 248] width 29 height 15
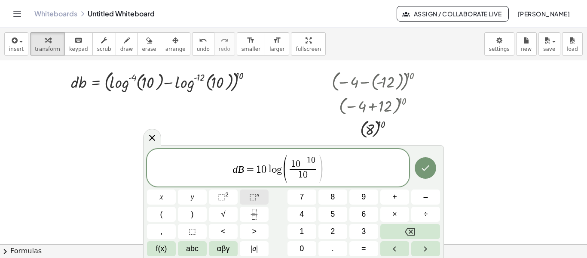
click at [252, 195] on span "⬚" at bounding box center [252, 196] width 7 height 9
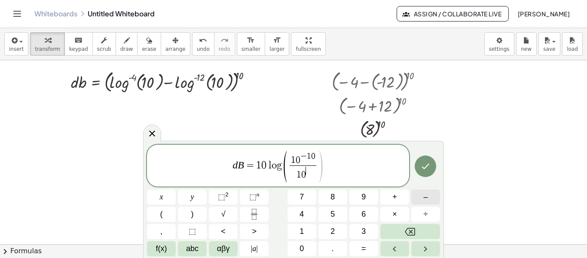
click at [421, 200] on button "–" at bounding box center [425, 196] width 29 height 15
click at [310, 230] on button "1" at bounding box center [302, 231] width 29 height 15
click at [325, 226] on button "2" at bounding box center [333, 231] width 29 height 15
click at [193, 215] on span ")" at bounding box center [192, 214] width 3 height 12
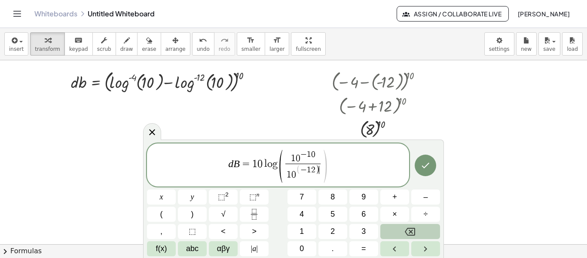
click at [414, 227] on icon "Backspace" at bounding box center [410, 231] width 10 height 10
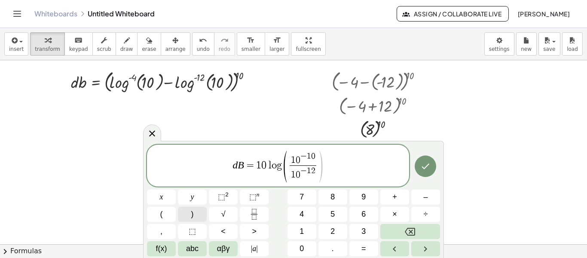
click at [192, 212] on span ")" at bounding box center [192, 214] width 3 height 12
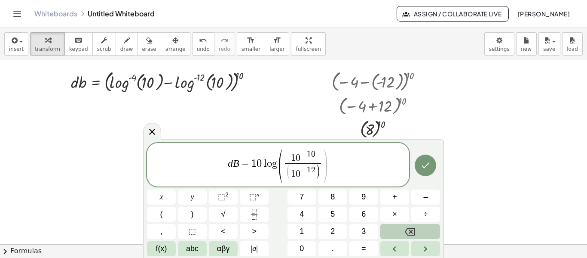
click at [415, 229] on icon "Backspace" at bounding box center [410, 231] width 10 height 8
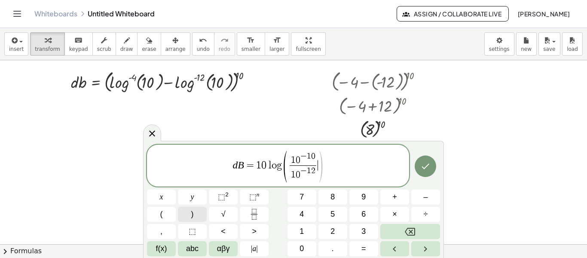
click at [191, 214] on span ")" at bounding box center [192, 214] width 3 height 12
click at [421, 165] on icon "Done" at bounding box center [425, 166] width 10 height 10
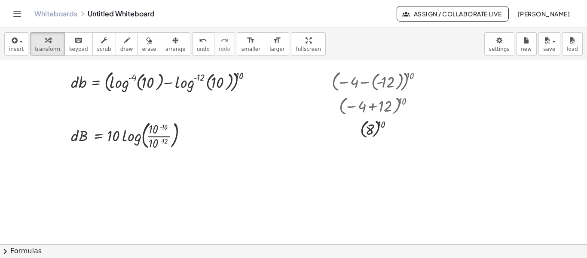
scroll to position [172, 0]
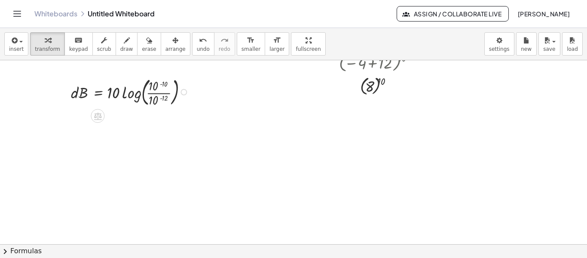
click at [185, 92] on div at bounding box center [184, 92] width 6 height 6
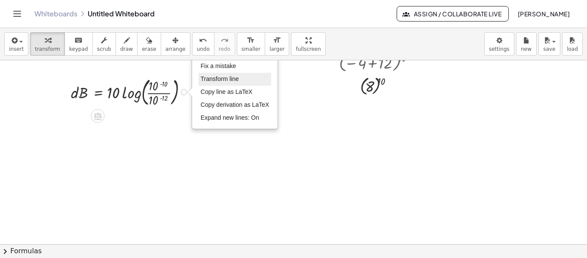
click at [214, 78] on span "Transform line" at bounding box center [220, 78] width 38 height 7
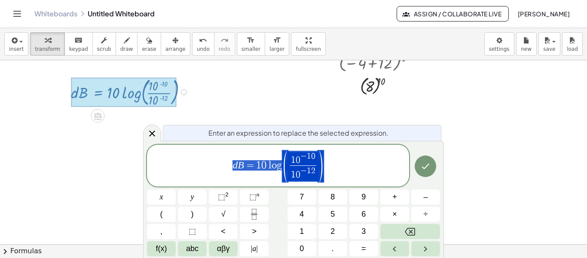
click at [339, 160] on span "d B = 1 0 l o g ( 1 0 − 1 0 1 0 − 1 2 ​ )" at bounding box center [278, 166] width 262 height 33
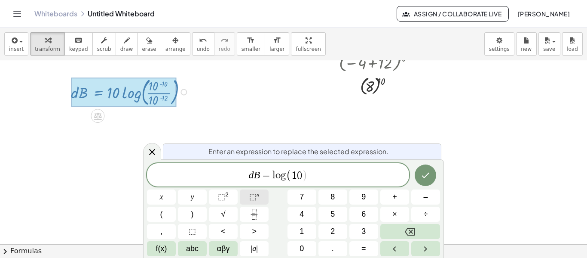
click at [253, 194] on span "⬚" at bounding box center [252, 196] width 7 height 9
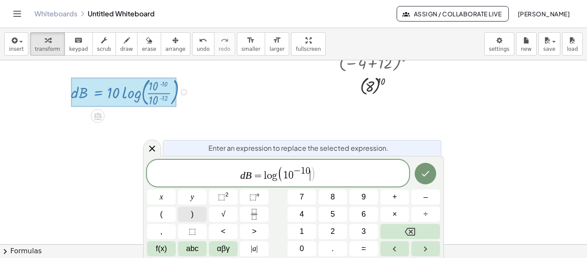
click at [194, 216] on button ")" at bounding box center [192, 213] width 29 height 15
click at [423, 198] on button "–" at bounding box center [425, 196] width 29 height 15
click at [306, 230] on button "1" at bounding box center [302, 231] width 29 height 15
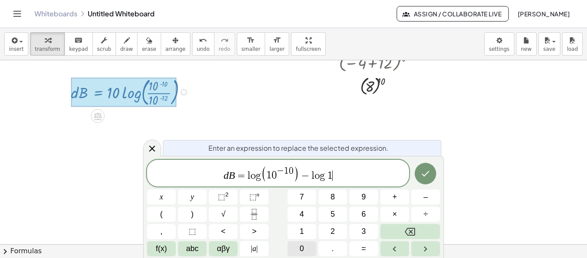
click at [305, 244] on button "0" at bounding box center [302, 248] width 29 height 15
click at [250, 194] on span "⬚" at bounding box center [252, 196] width 7 height 9
click at [319, 172] on span "1" at bounding box center [318, 175] width 5 height 10
click at [315, 175] on var "g" at bounding box center [313, 175] width 8 height 10
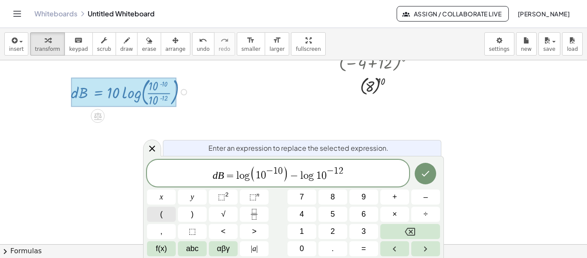
click at [166, 215] on button "(" at bounding box center [161, 213] width 29 height 15
click at [348, 175] on span "d B = l o g ( 1 0 − 1 0 ) − l o g ( 1 0 − 1 2 ) ​" at bounding box center [278, 174] width 262 height 18
click at [200, 213] on button ")" at bounding box center [192, 213] width 29 height 15
click at [194, 214] on button ")" at bounding box center [192, 213] width 29 height 15
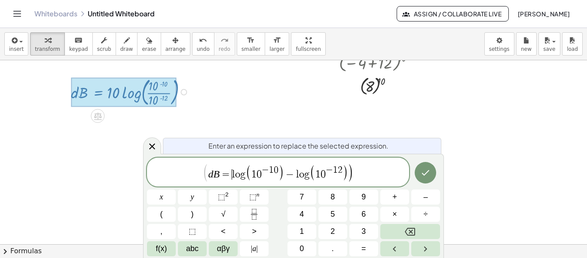
click at [233, 173] on var "l" at bounding box center [233, 174] width 3 height 10
click at [165, 215] on button "(" at bounding box center [161, 213] width 29 height 15
click at [353, 172] on span ")" at bounding box center [351, 172] width 6 height 19
click at [251, 195] on span "⬚" at bounding box center [252, 196] width 7 height 9
click at [303, 229] on span "1" at bounding box center [302, 231] width 4 height 12
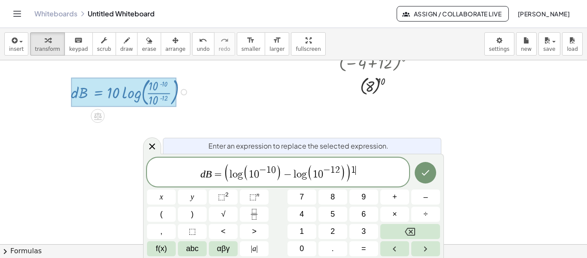
click at [302, 240] on div "d B = ( l o g ( 1 0 − 1 0 ) − l o g ( 1 0 − 1 2 ) ) 1 ​ x y ⬚ 2 ⬚ n 7 8 9 + – (…" at bounding box center [293, 206] width 293 height 98
click at [305, 245] on button "0" at bounding box center [302, 248] width 29 height 15
click at [432, 171] on button "Done" at bounding box center [425, 172] width 21 height 21
click at [364, 175] on span "d B = ( l o g ( 1 0 − 1 0 ) − l o g ( 1 0 − 1 2 ) ) 1 0 ​" at bounding box center [278, 173] width 262 height 20
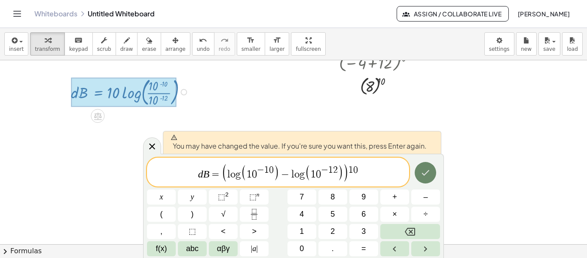
click at [421, 175] on icon "Done" at bounding box center [425, 172] width 10 height 10
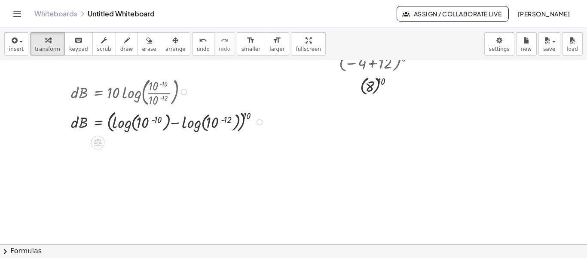
click at [262, 123] on div "Fix a mistake Transform line Copy line as LaTeX Copy derivation as LaTeX Expand…" at bounding box center [260, 122] width 6 height 6
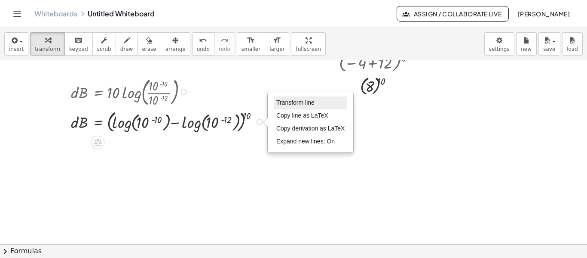
click at [282, 104] on span "Transform line" at bounding box center [295, 102] width 38 height 7
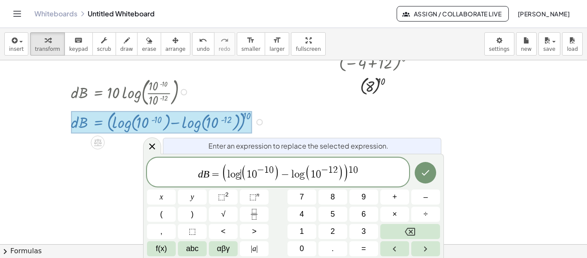
click at [241, 177] on span "(" at bounding box center [244, 172] width 6 height 16
drag, startPoint x: 257, startPoint y: 171, endPoint x: 279, endPoint y: 174, distance: 21.7
click at [286, 182] on div "d B = ( l o g ( 1 0 − 1 0 ) − l o g ( 1 0 − 1 2 ) ) 1 0" at bounding box center [278, 171] width 262 height 29
drag, startPoint x: 320, startPoint y: 170, endPoint x: 334, endPoint y: 170, distance: 13.3
click at [334, 170] on span "1 0 − 1 2" at bounding box center [324, 173] width 27 height 14
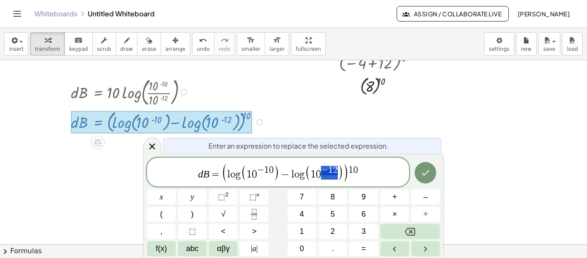
click at [314, 178] on span "1" at bounding box center [313, 174] width 5 height 10
drag, startPoint x: 323, startPoint y: 170, endPoint x: 275, endPoint y: 165, distance: 48.8
click at [187, 162] on div "d B = ( l o g ( 1 0 − 1 0 ) − l o g ( 1 0 − 1 2 ​ ) ) 1 0" at bounding box center [278, 171] width 262 height 29
click at [321, 174] on span "​ − 1 2" at bounding box center [329, 170] width 17 height 9
click at [269, 171] on span "−" at bounding box center [271, 169] width 7 height 9
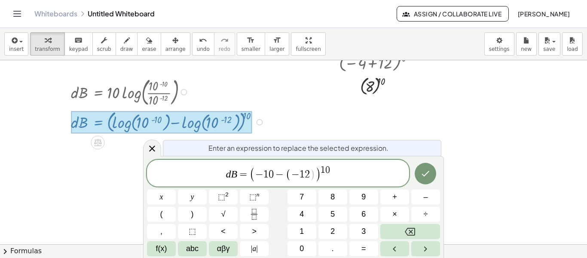
click at [298, 173] on span "−" at bounding box center [295, 174] width 8 height 10
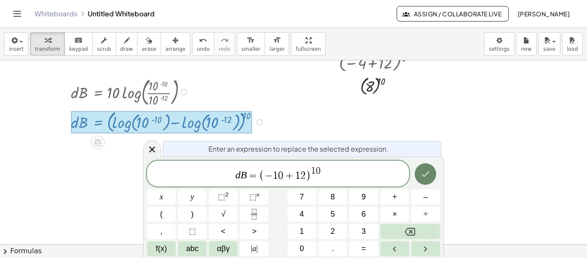
click at [429, 174] on icon "Done" at bounding box center [425, 174] width 10 height 10
click at [428, 173] on icon "Done" at bounding box center [425, 174] width 10 height 10
click at [269, 129] on div at bounding box center [293, 71] width 587 height 367
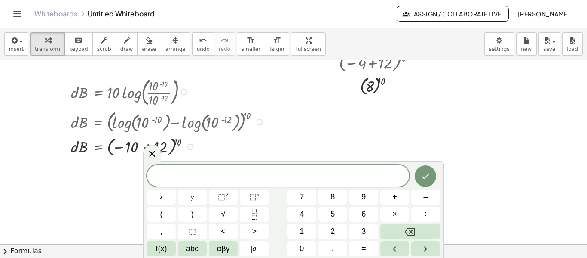
click at [204, 147] on div at bounding box center [169, 145] width 205 height 23
click at [187, 147] on div "Transform line Copy line as LaTeX Copy derivation as LaTeX Expand new lines: On" at bounding box center [190, 147] width 6 height 6
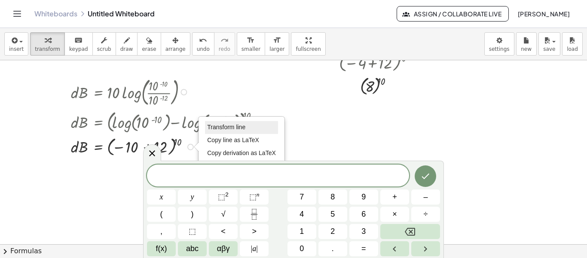
click at [218, 128] on span "Transform line" at bounding box center [226, 126] width 38 height 7
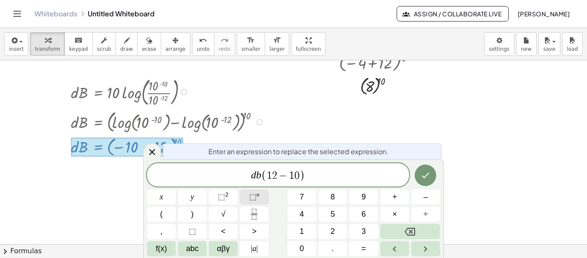
click at [256, 194] on span "⬚" at bounding box center [252, 196] width 7 height 9
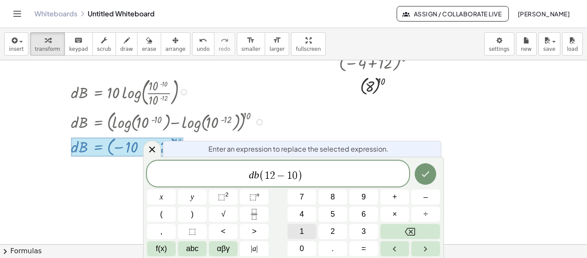
click at [301, 228] on span "1" at bounding box center [302, 231] width 4 height 12
click at [304, 243] on span "0" at bounding box center [302, 248] width 4 height 12
click at [429, 177] on icon "Done" at bounding box center [425, 174] width 10 height 10
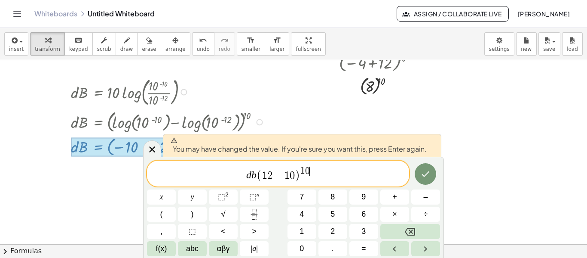
scroll to position [184, 0]
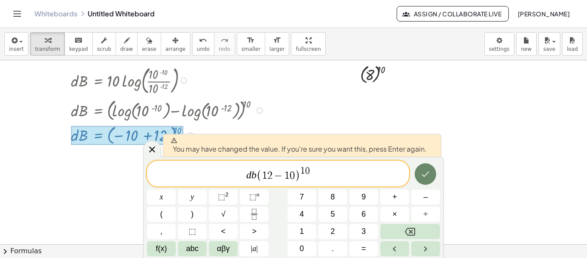
click at [430, 176] on icon "Done" at bounding box center [425, 174] width 10 height 10
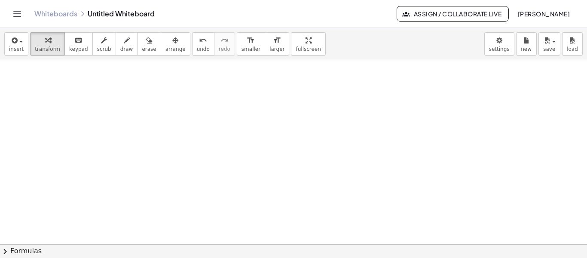
scroll to position [215, 0]
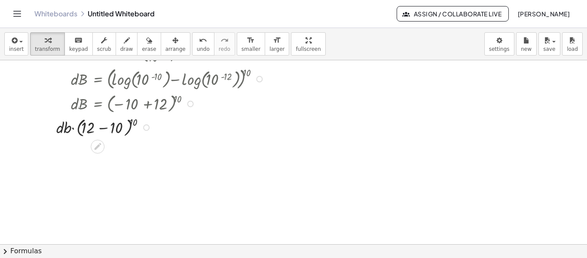
click at [146, 126] on div "Transform line Copy line as LaTeX Copy derivation as LaTeX Expand new lines: On" at bounding box center [146, 127] width 6 height 6
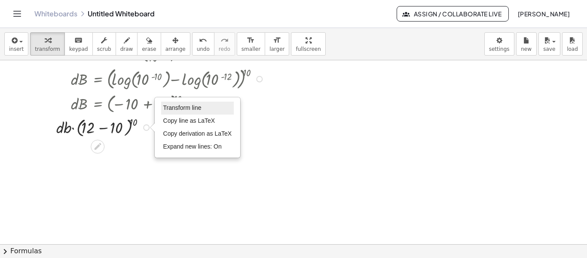
click at [178, 106] on span "Transform line" at bounding box center [182, 107] width 38 height 7
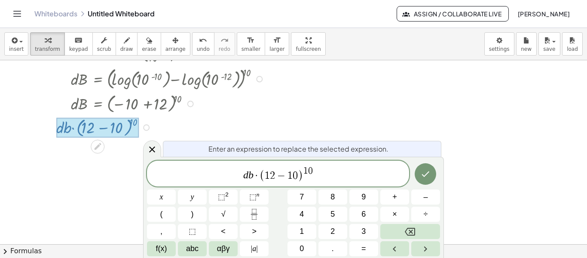
click at [295, 174] on span "0" at bounding box center [295, 175] width 5 height 10
click at [273, 175] on span "d b · ( 2 ​ ) 1 0" at bounding box center [278, 174] width 262 height 17
click at [424, 177] on icon "Done" at bounding box center [425, 174] width 10 height 10
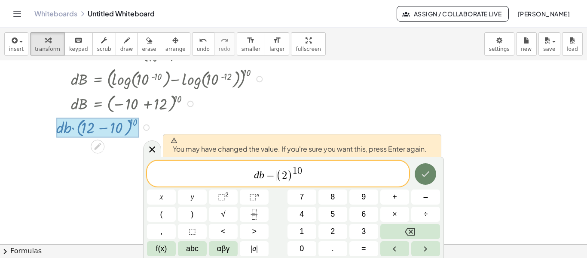
click at [424, 175] on icon "Done" at bounding box center [426, 174] width 8 height 6
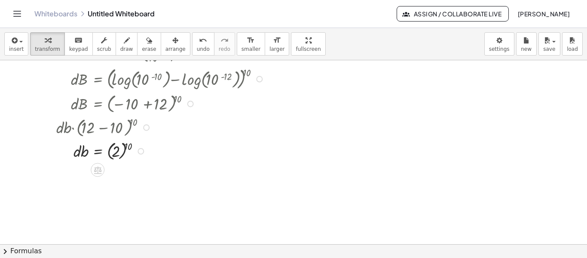
click at [75, 130] on div at bounding box center [162, 127] width 220 height 24
click at [149, 128] on div at bounding box center [146, 127] width 6 height 6
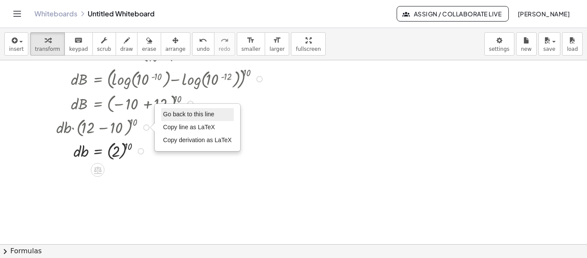
click at [171, 114] on span "Go back to this line" at bounding box center [188, 113] width 51 height 7
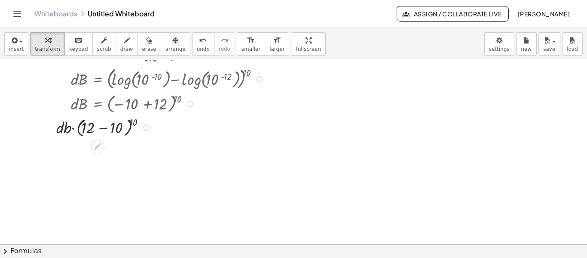
click at [144, 127] on div "Go back to this line Copy line as LaTeX Copy derivation as LaTeX" at bounding box center [146, 127] width 6 height 6
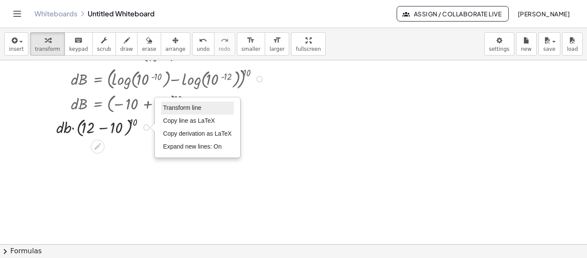
click at [183, 108] on span "Transform line" at bounding box center [182, 107] width 38 height 7
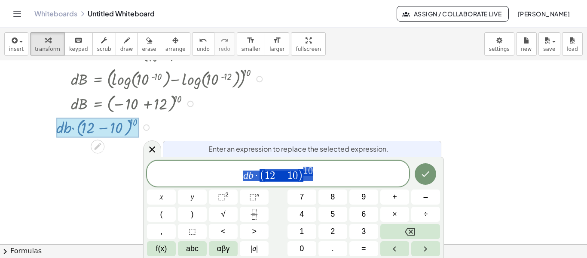
click at [195, 117] on div at bounding box center [162, 127] width 220 height 24
click at [95, 146] on icon at bounding box center [97, 146] width 9 height 9
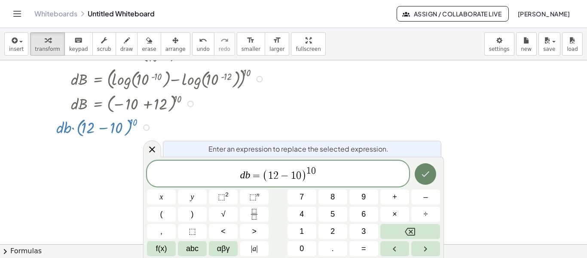
click at [426, 176] on icon "Done" at bounding box center [425, 174] width 10 height 10
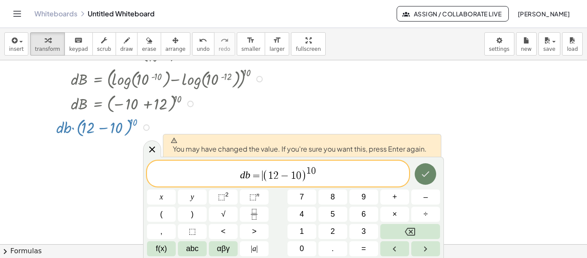
click at [425, 172] on icon "Done" at bounding box center [425, 174] width 10 height 10
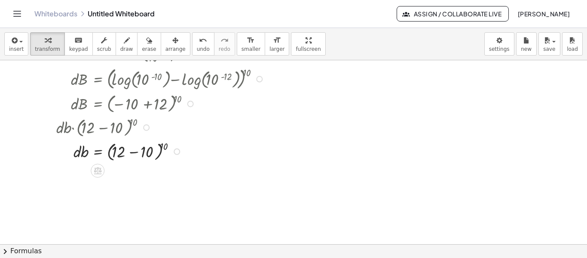
click at [187, 147] on div at bounding box center [162, 150] width 220 height 24
click at [176, 150] on div "Transform line Copy line as LaTeX Copy derivation as LaTeX Expand new lines: On" at bounding box center [177, 151] width 6 height 6
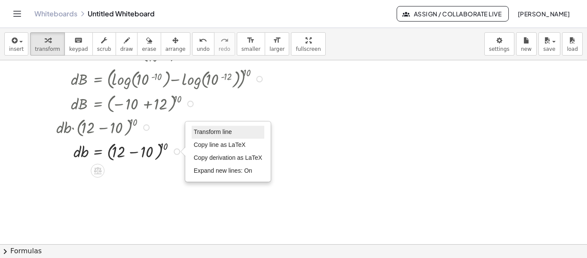
click at [206, 131] on span "Transform line" at bounding box center [213, 131] width 38 height 7
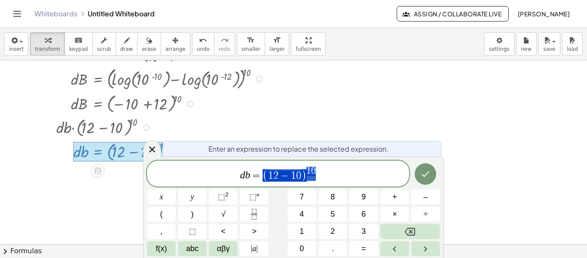
drag, startPoint x: 325, startPoint y: 171, endPoint x: 268, endPoint y: 178, distance: 56.7
click at [268, 178] on span "d b = ( 1 2 − 1 0 ) 1 0" at bounding box center [278, 174] width 262 height 17
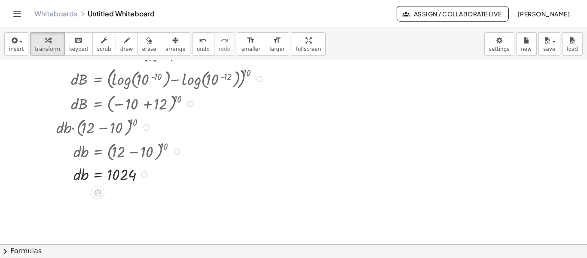
click at [141, 177] on div at bounding box center [162, 174] width 220 height 22
click at [128, 174] on div at bounding box center [162, 174] width 220 height 22
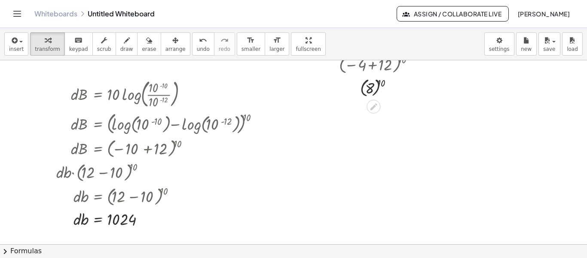
scroll to position [172, 0]
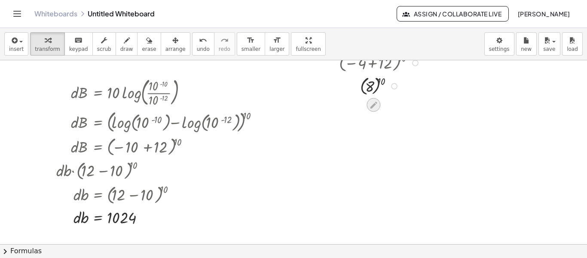
click at [372, 104] on icon at bounding box center [373, 104] width 9 height 9
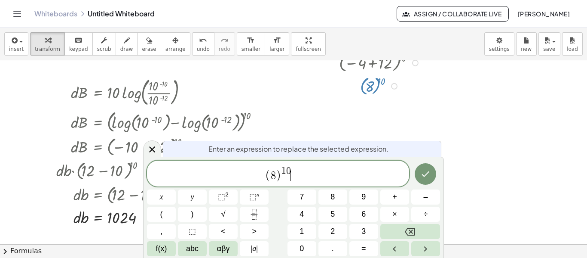
click at [313, 169] on span "( 8 ) 1 0 ​" at bounding box center [278, 174] width 262 height 17
click at [342, 111] on div at bounding box center [293, 163] width 587 height 551
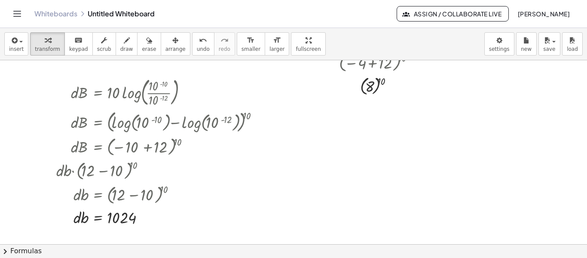
click at [171, 184] on div at bounding box center [178, 193] width 252 height 24
click at [96, 206] on div at bounding box center [162, 217] width 220 height 22
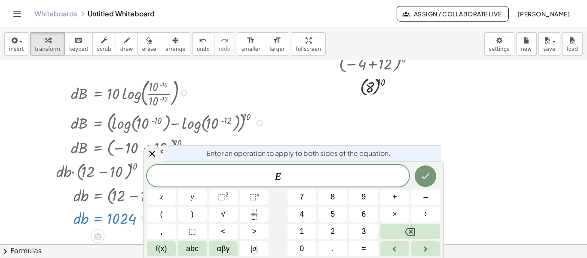
scroll to position [129, 0]
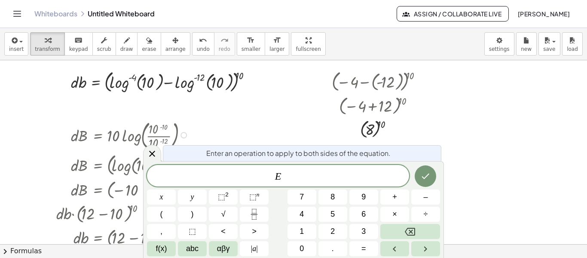
click at [313, 170] on span "E ​" at bounding box center [278, 176] width 262 height 12
click at [280, 114] on div at bounding box center [293, 206] width 587 height 551
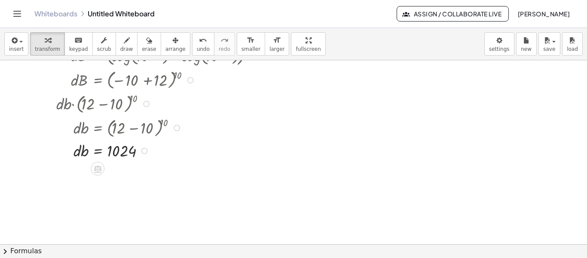
scroll to position [301, 0]
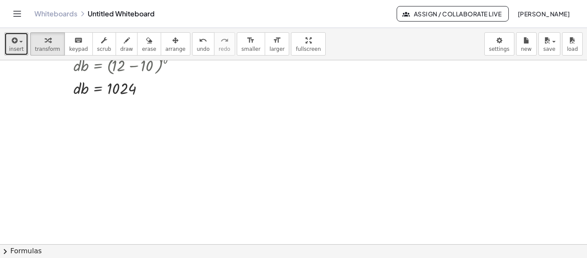
click at [13, 49] on span "insert" at bounding box center [16, 49] width 15 height 6
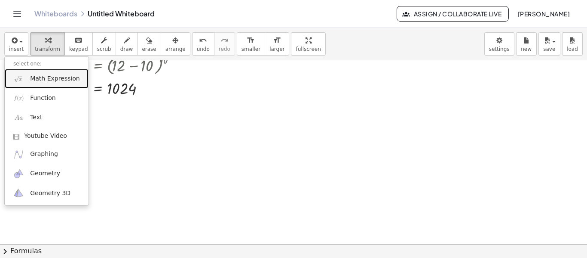
click at [38, 80] on span "Math Expression" at bounding box center [54, 78] width 49 height 9
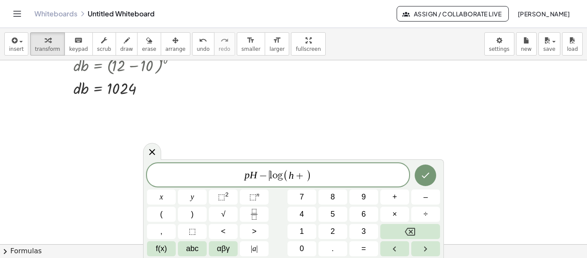
click at [265, 177] on span "−" at bounding box center [263, 175] width 12 height 10
click at [260, 175] on span "−" at bounding box center [263, 175] width 12 height 10
click at [365, 246] on span "=" at bounding box center [364, 248] width 5 height 12
click at [427, 178] on icon "Done" at bounding box center [425, 175] width 10 height 10
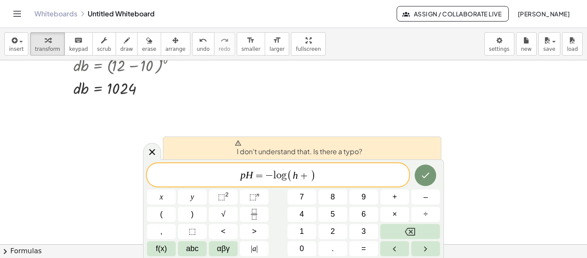
click at [334, 178] on span "p H = ​ − l o g ( h + )" at bounding box center [278, 175] width 262 height 14
click at [429, 175] on icon "Done" at bounding box center [425, 175] width 10 height 10
click at [268, 103] on div at bounding box center [293, 34] width 587 height 551
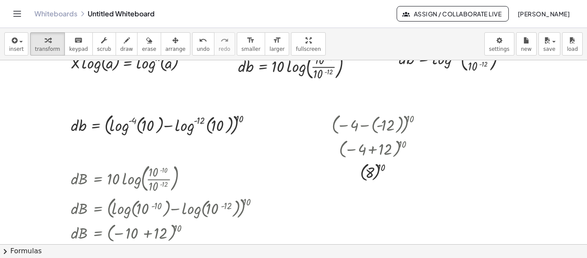
scroll to position [133, 0]
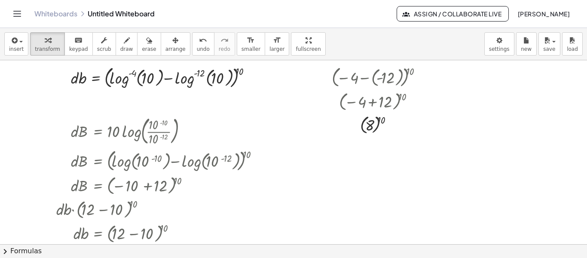
click at [137, 222] on div at bounding box center [178, 232] width 252 height 24
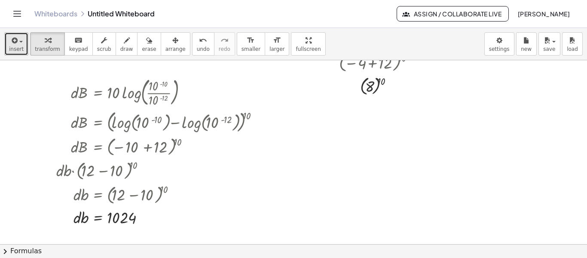
click at [15, 42] on icon "button" at bounding box center [14, 40] width 8 height 10
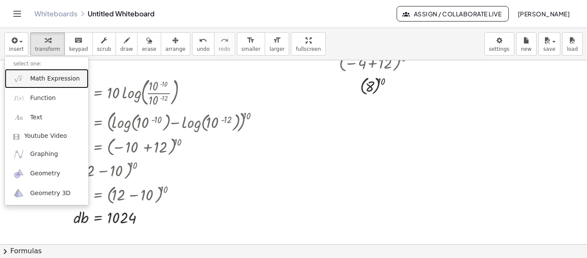
click at [47, 80] on span "Math Expression" at bounding box center [54, 78] width 49 height 9
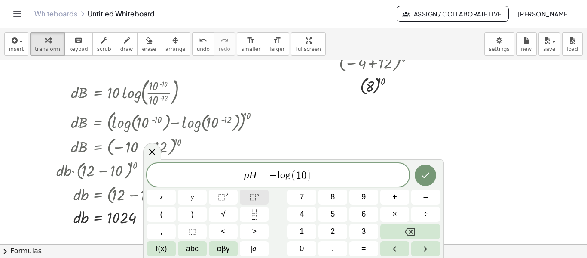
click at [256, 194] on span "⬚" at bounding box center [252, 196] width 7 height 9
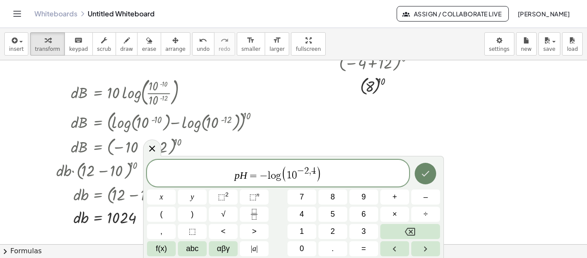
click at [421, 169] on icon "Done" at bounding box center [425, 173] width 10 height 10
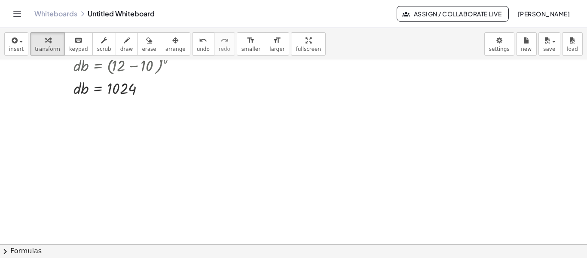
scroll to position [215, 0]
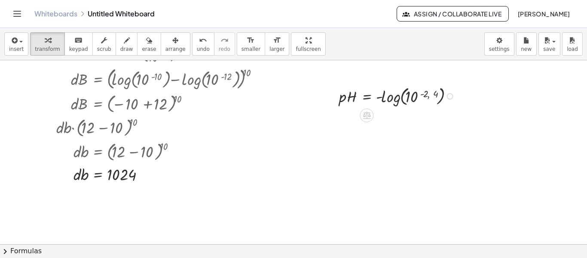
click at [449, 96] on div at bounding box center [450, 96] width 6 height 6
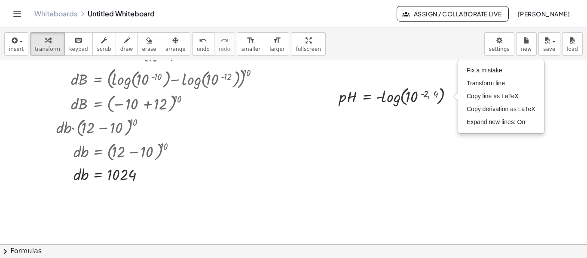
click at [404, 112] on div at bounding box center [293, 120] width 587 height 551
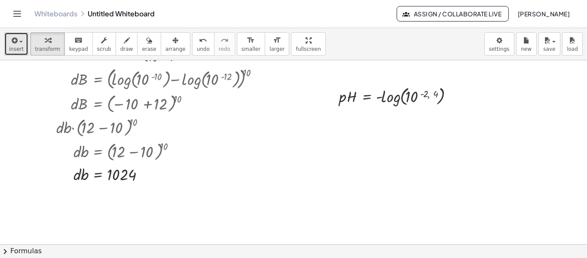
click at [17, 45] on div "button" at bounding box center [16, 40] width 15 height 10
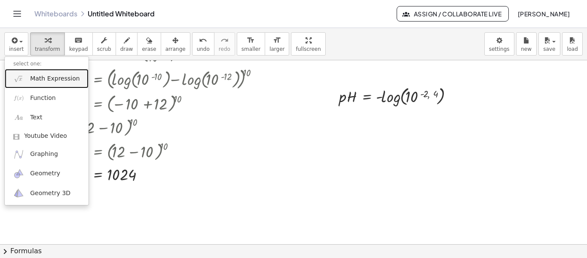
click at [48, 81] on span "Math Expression" at bounding box center [54, 78] width 49 height 9
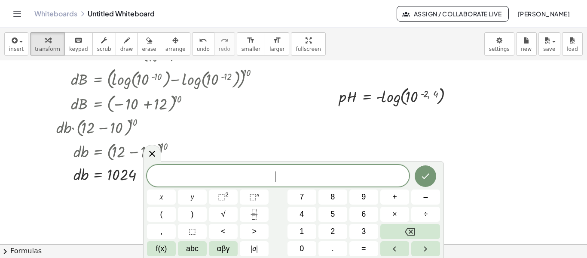
click at [509, 104] on div at bounding box center [293, 120] width 587 height 551
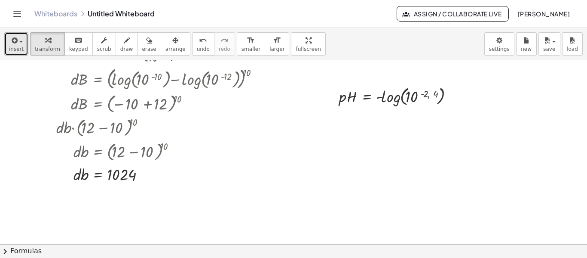
click at [11, 45] on icon "button" at bounding box center [14, 40] width 8 height 10
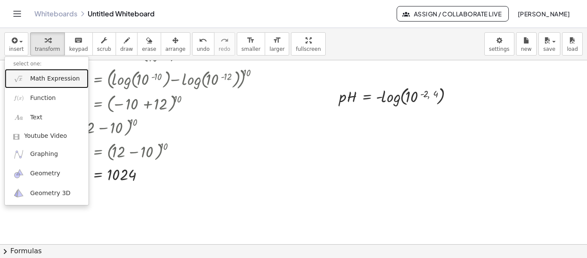
click at [37, 81] on span "Math Expression" at bounding box center [54, 78] width 49 height 9
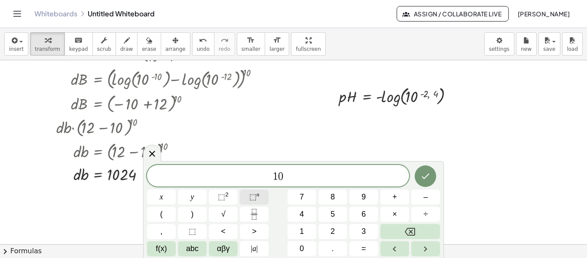
click at [252, 196] on span "⬚" at bounding box center [252, 196] width 7 height 9
click at [362, 244] on span "=" at bounding box center [364, 248] width 5 height 12
click at [296, 176] on span "0" at bounding box center [293, 176] width 5 height 10
click at [251, 196] on span "⬚" at bounding box center [252, 196] width 7 height 9
click at [424, 199] on span "–" at bounding box center [425, 197] width 4 height 12
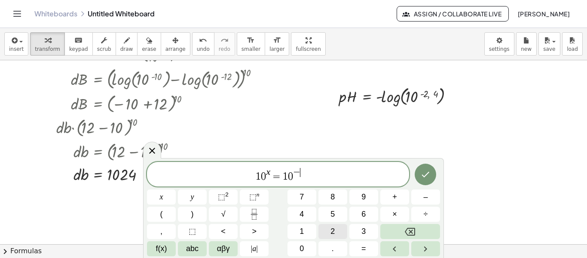
click at [334, 230] on span "2" at bounding box center [333, 231] width 4 height 12
click at [336, 245] on button "." at bounding box center [333, 248] width 29 height 15
click at [301, 207] on button "4" at bounding box center [302, 213] width 29 height 15
click at [424, 165] on button "Done" at bounding box center [425, 173] width 21 height 21
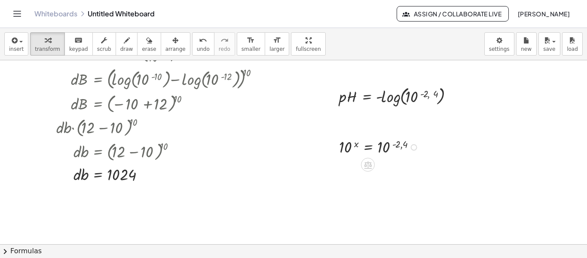
click at [414, 149] on div at bounding box center [414, 147] width 6 height 6
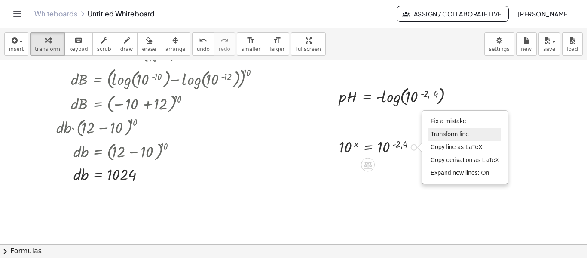
click at [439, 135] on span "Transform line" at bounding box center [450, 133] width 38 height 7
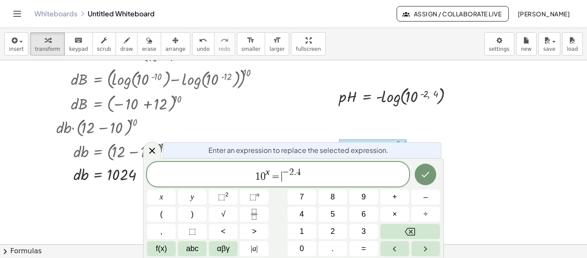
click at [267, 171] on var "x" at bounding box center [268, 171] width 4 height 10
click at [277, 171] on span "−" at bounding box center [280, 171] width 7 height 9
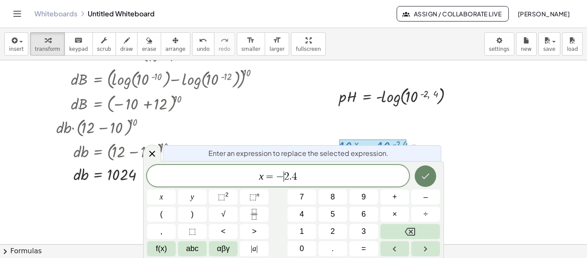
click at [434, 178] on button "Done" at bounding box center [425, 175] width 21 height 21
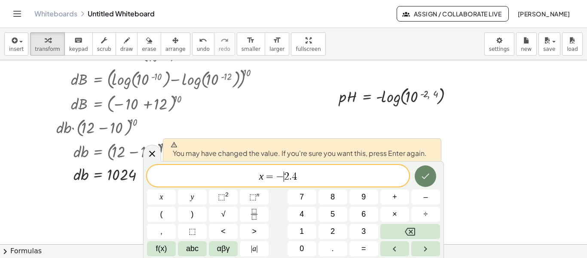
click at [435, 175] on button "Done" at bounding box center [425, 175] width 21 height 21
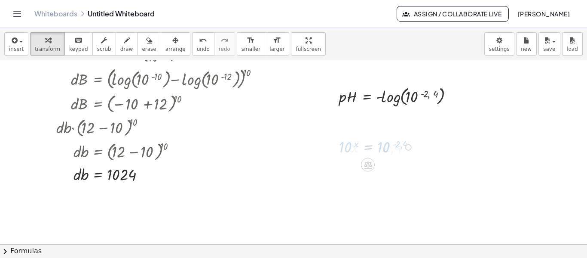
click at [349, 171] on div at bounding box center [293, 120] width 587 height 551
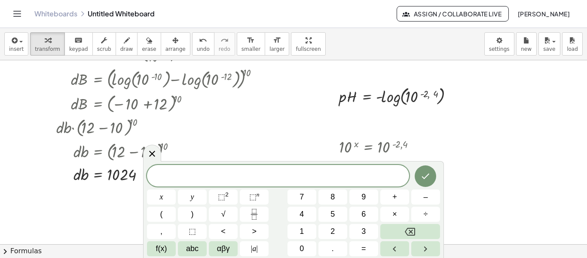
click at [469, 153] on div at bounding box center [293, 120] width 587 height 551
click at [443, 142] on div at bounding box center [293, 120] width 587 height 551
click at [299, 138] on div at bounding box center [293, 120] width 587 height 551
click at [340, 97] on div at bounding box center [398, 95] width 127 height 24
click at [388, 94] on div at bounding box center [398, 95] width 127 height 24
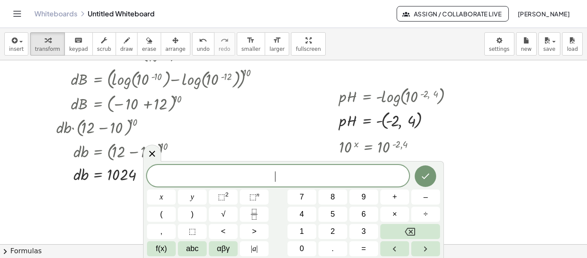
drag, startPoint x: 465, startPoint y: 103, endPoint x: 426, endPoint y: 140, distance: 53.2
click at [465, 103] on div at bounding box center [293, 120] width 587 height 551
click at [425, 173] on icon "Done" at bounding box center [425, 176] width 10 height 10
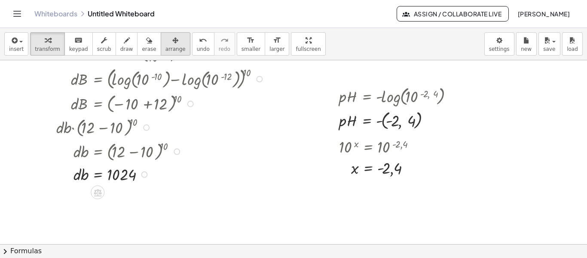
click at [166, 48] on span "arrange" at bounding box center [176, 49] width 20 height 6
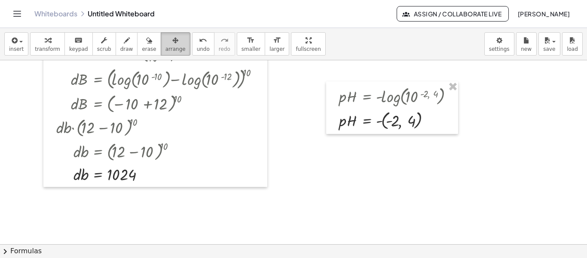
click at [172, 43] on icon "button" at bounding box center [175, 40] width 6 height 10
click at [21, 38] on div "button" at bounding box center [16, 40] width 15 height 10
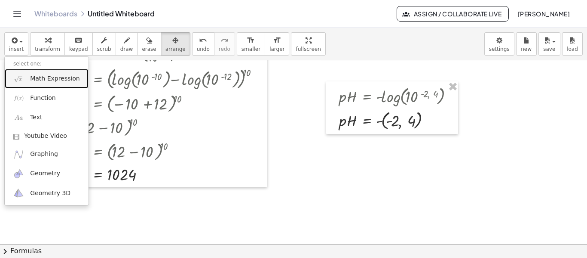
click at [43, 79] on span "Math Expression" at bounding box center [54, 78] width 49 height 9
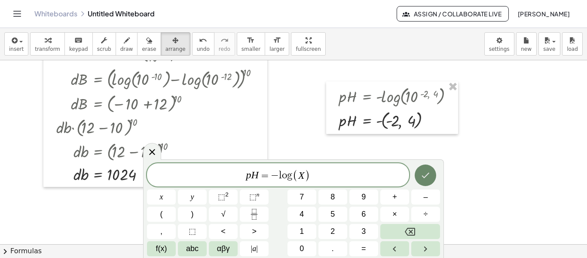
click at [423, 174] on icon "Done" at bounding box center [425, 175] width 10 height 10
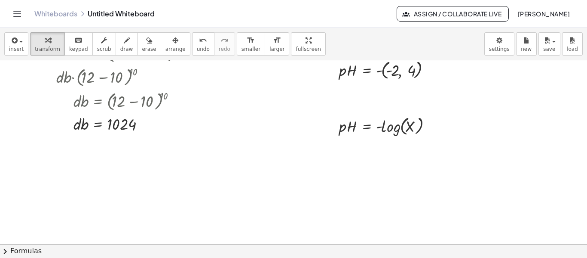
scroll to position [258, 0]
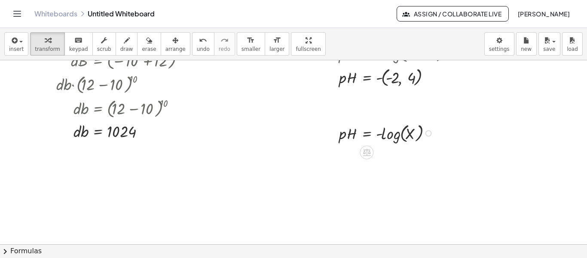
click at [428, 133] on div at bounding box center [429, 133] width 6 height 6
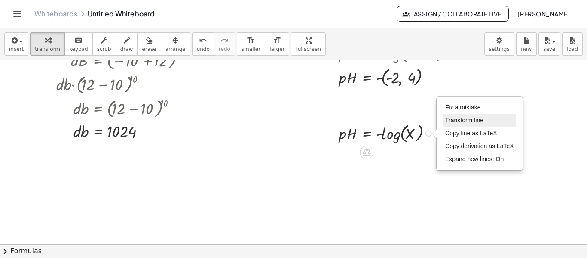
click at [458, 120] on span "Transform line" at bounding box center [464, 120] width 38 height 7
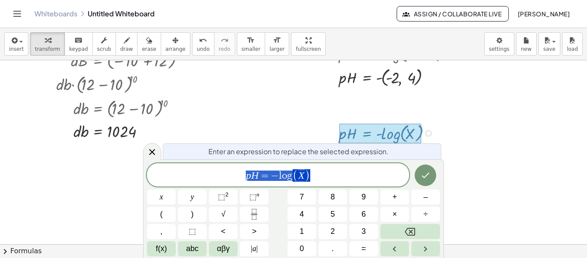
click at [340, 172] on span "p H = − l o g ( X )" at bounding box center [278, 175] width 262 height 14
click at [235, 178] on span "​ p H = − l o g ( X ) · − 1" at bounding box center [278, 175] width 262 height 14
click at [427, 176] on icon "Done" at bounding box center [425, 175] width 10 height 10
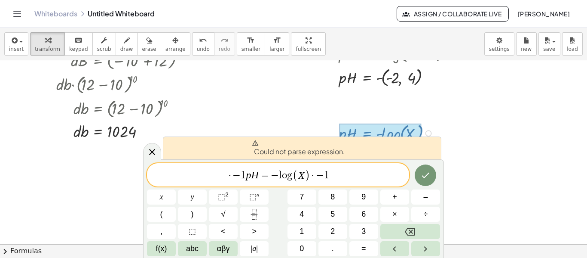
click at [345, 177] on span "· − 1 p H = − l o g ( X ) · − 1 ​" at bounding box center [278, 175] width 262 height 14
click at [245, 175] on span "· − 1 p H = − l o g ( X ) · − 1 ​" at bounding box center [278, 175] width 262 height 14
click at [229, 174] on span "·" at bounding box center [230, 175] width 6 height 10
drag, startPoint x: 356, startPoint y: 177, endPoint x: 330, endPoint y: 177, distance: 26.2
click at [344, 177] on span "· − 1 p H = − l o g ( X ) · − 1 ​" at bounding box center [278, 175] width 262 height 14
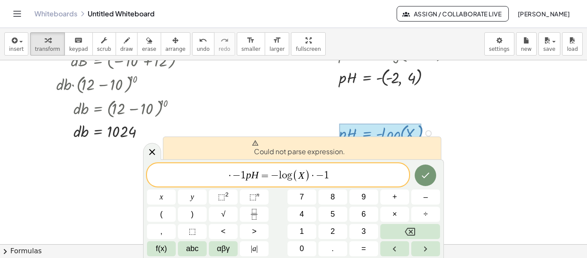
click at [244, 173] on span "1" at bounding box center [243, 175] width 5 height 10
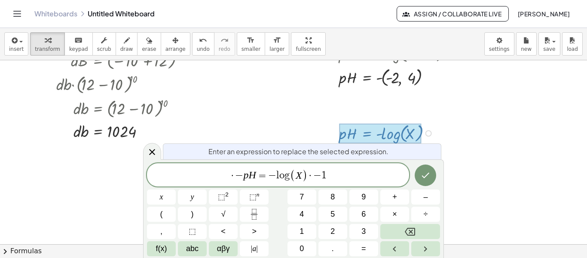
click at [277, 174] on var "l" at bounding box center [277, 175] width 3 height 10
click at [328, 174] on span "· − p H = ​ l o g ( X ) · − 1" at bounding box center [278, 175] width 262 height 14
drag, startPoint x: 322, startPoint y: 174, endPoint x: 305, endPoint y: 175, distance: 16.8
click at [427, 178] on icon "Done" at bounding box center [425, 175] width 10 height 10
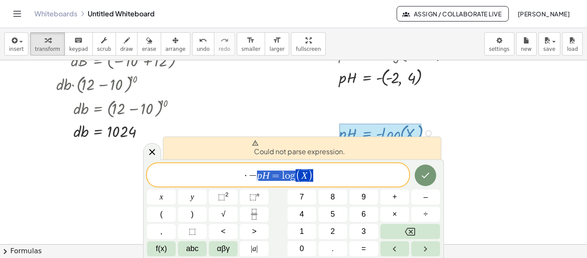
drag, startPoint x: 330, startPoint y: 183, endPoint x: 251, endPoint y: 174, distance: 79.6
click at [255, 175] on div "**********" at bounding box center [278, 174] width 262 height 23
click at [251, 173] on span "−" at bounding box center [253, 175] width 8 height 10
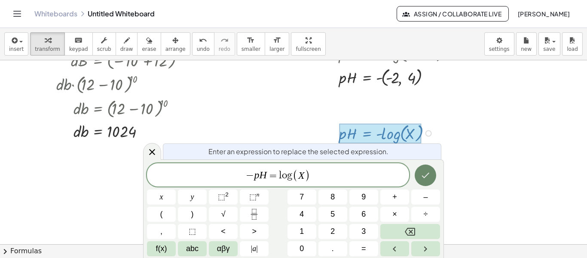
click at [427, 175] on icon "Done" at bounding box center [425, 175] width 10 height 10
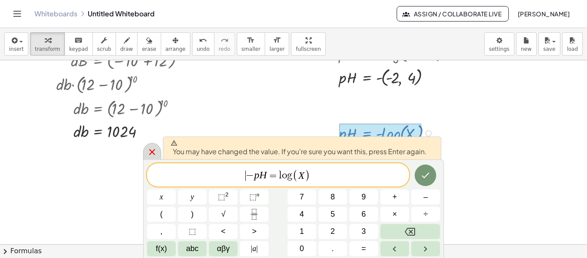
click at [153, 153] on icon at bounding box center [152, 152] width 6 height 6
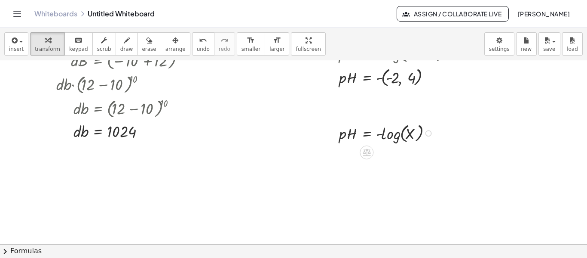
click at [429, 132] on div "Fix a mistake Transform line Copy line as LaTeX Copy derivation as LaTeX Expand…" at bounding box center [429, 133] width 6 height 6
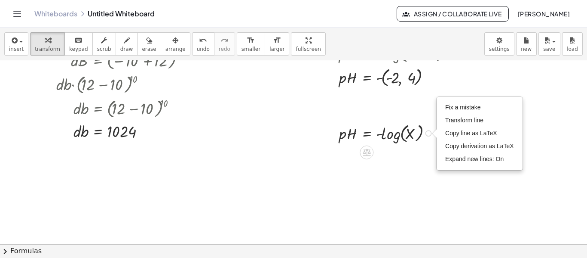
drag, startPoint x: 454, startPoint y: 122, endPoint x: 436, endPoint y: 143, distance: 27.8
click at [453, 122] on span "Transform line" at bounding box center [464, 120] width 38 height 7
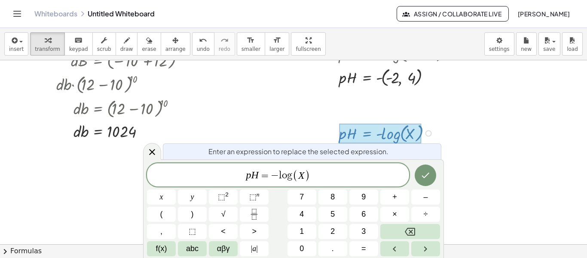
click at [282, 173] on span "p H = − l ​ o g ( X )" at bounding box center [278, 175] width 262 height 14
click at [281, 173] on var "l" at bounding box center [280, 175] width 3 height 10
click at [280, 175] on var "l" at bounding box center [280, 175] width 3 height 10
click at [275, 175] on span "−" at bounding box center [275, 175] width 8 height 10
click at [279, 176] on var "l" at bounding box center [280, 175] width 3 height 10
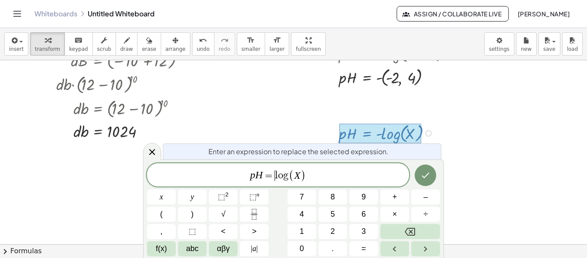
click at [252, 177] on var "p" at bounding box center [252, 174] width 5 height 11
click at [176, 189] on div at bounding box center [161, 196] width 29 height 15
click at [426, 180] on icon "Done" at bounding box center [425, 175] width 10 height 10
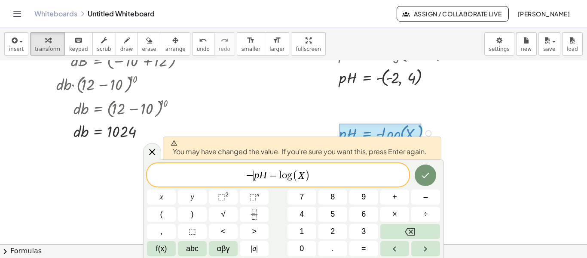
click at [150, 151] on icon at bounding box center [152, 152] width 10 height 10
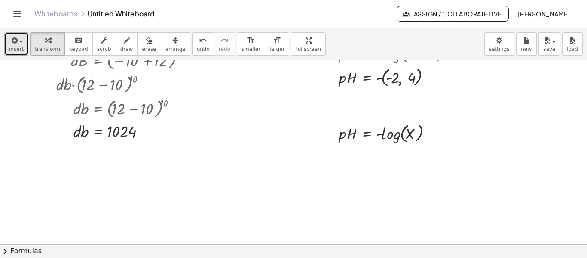
click at [18, 46] on span "insert" at bounding box center [16, 49] width 15 height 6
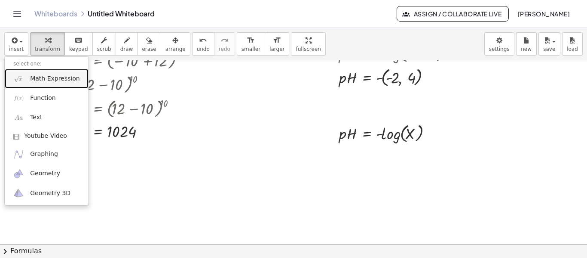
click at [50, 80] on span "Math Expression" at bounding box center [54, 78] width 49 height 9
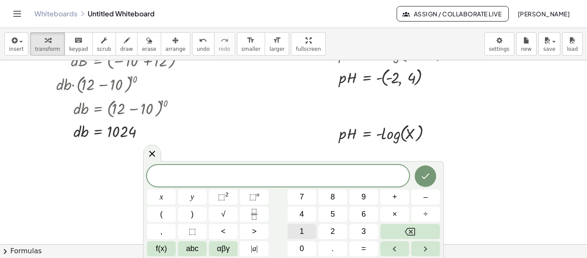
click at [300, 229] on span "1" at bounding box center [302, 231] width 4 height 12
click at [302, 245] on span "0" at bounding box center [302, 248] width 4 height 12
click at [253, 195] on span "⬚" at bounding box center [252, 196] width 7 height 9
click at [423, 198] on span "–" at bounding box center [425, 197] width 4 height 12
click at [362, 246] on span "=" at bounding box center [364, 248] width 5 height 12
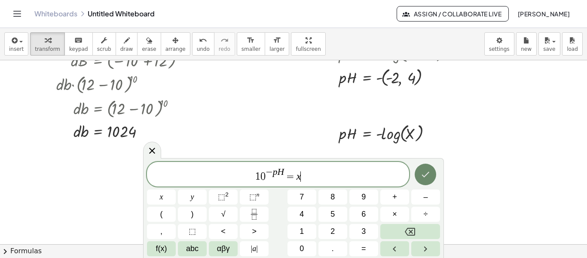
click at [425, 169] on button "Done" at bounding box center [425, 173] width 21 height 21
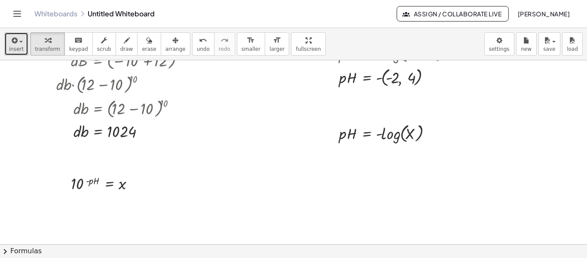
click at [16, 43] on icon "button" at bounding box center [14, 40] width 8 height 10
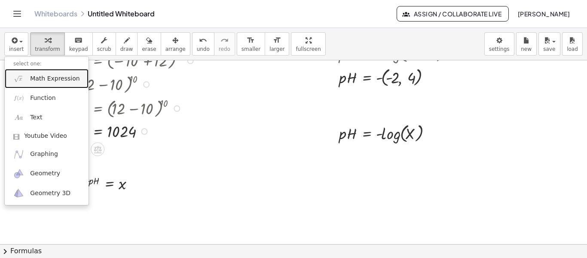
click at [37, 78] on span "Math Expression" at bounding box center [54, 78] width 49 height 9
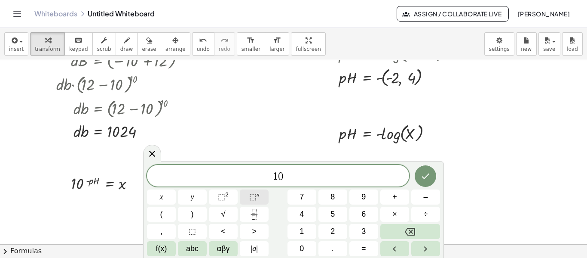
click at [257, 199] on span "⬚ n" at bounding box center [254, 197] width 10 height 12
click at [257, 194] on sup "n" at bounding box center [258, 194] width 3 height 6
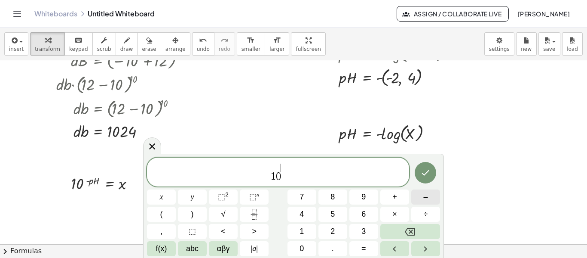
click at [422, 196] on button "–" at bounding box center [425, 196] width 29 height 15
click at [411, 226] on icon "Backspace" at bounding box center [410, 231] width 10 height 10
click at [401, 225] on button "Backspace" at bounding box center [410, 231] width 60 height 15
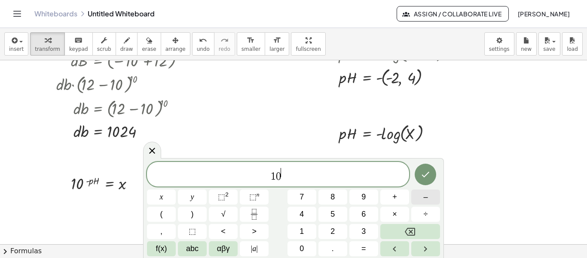
click at [424, 201] on span "–" at bounding box center [425, 197] width 4 height 12
click at [307, 229] on button "1" at bounding box center [302, 231] width 29 height 15
click at [329, 247] on button "." at bounding box center [333, 248] width 29 height 15
click at [330, 213] on button "5" at bounding box center [333, 213] width 29 height 15
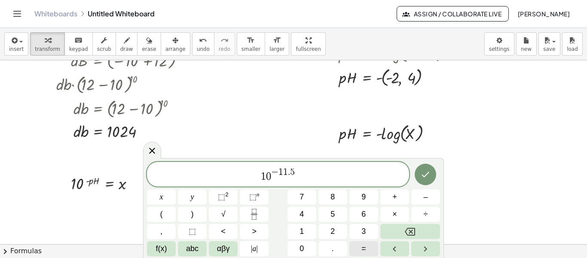
click at [364, 245] on span "=" at bounding box center [364, 248] width 5 height 12
click at [151, 153] on icon at bounding box center [152, 153] width 6 height 6
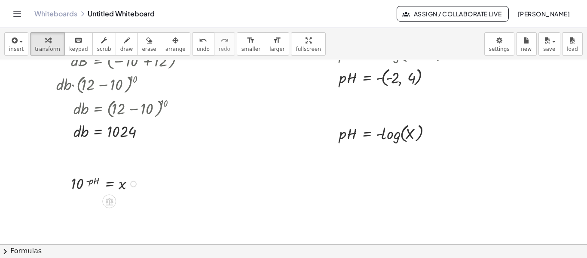
click at [137, 183] on div at bounding box center [133, 184] width 6 height 6
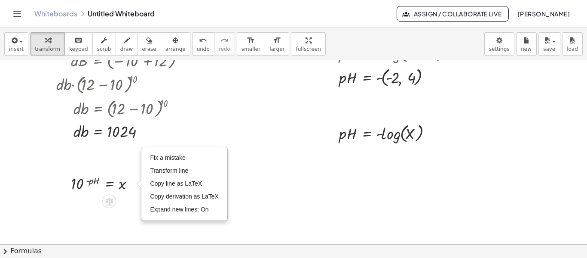
click at [110, 169] on div at bounding box center [293, 77] width 587 height 551
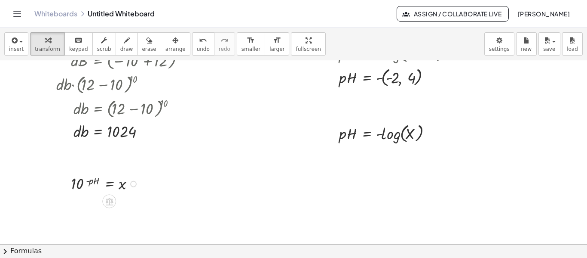
click at [92, 182] on div at bounding box center [106, 182] width 79 height 21
click at [126, 184] on div at bounding box center [106, 182] width 79 height 21
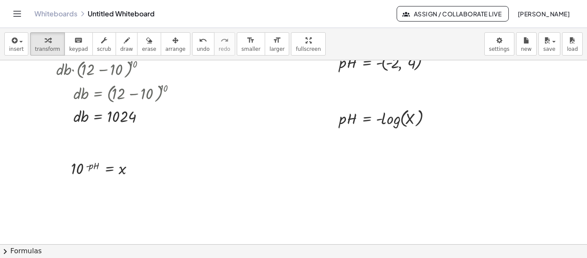
scroll to position [344, 0]
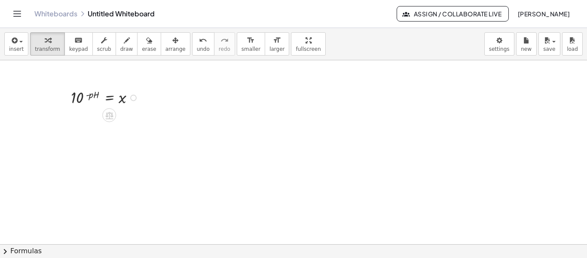
click at [113, 97] on div at bounding box center [106, 96] width 79 height 21
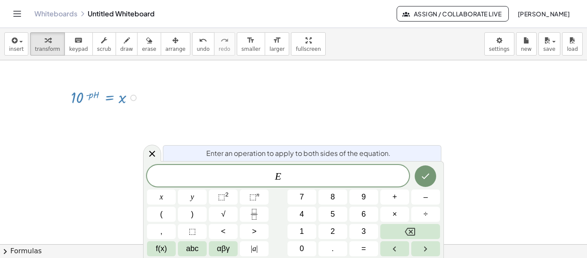
click at [136, 97] on div "Fix a mistake Transform line Copy line as LaTeX Copy derivation as LaTeX Expand…" at bounding box center [133, 98] width 6 height 6
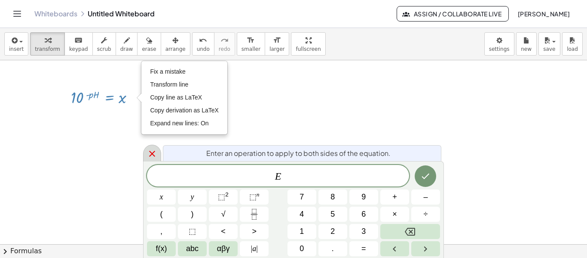
click at [154, 151] on icon at bounding box center [152, 153] width 6 height 6
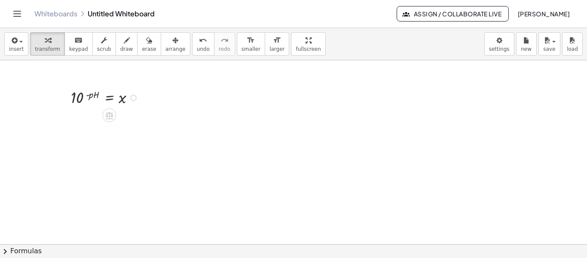
click at [134, 98] on div "Fix a mistake Transform line Copy line as LaTeX Copy derivation as LaTeX Expand…" at bounding box center [133, 98] width 6 height 6
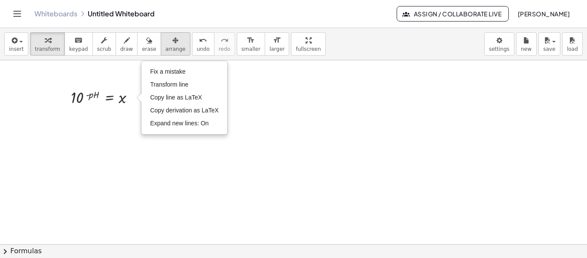
click at [168, 40] on div "button" at bounding box center [176, 40] width 20 height 10
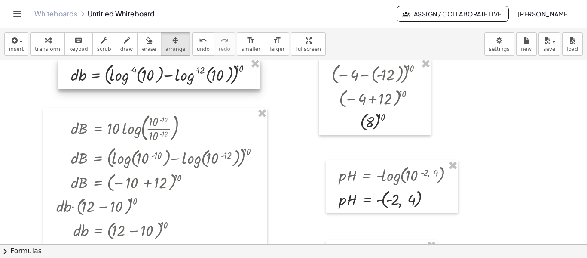
scroll to position [129, 0]
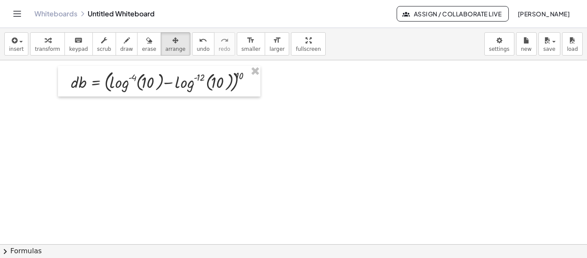
click at [424, 71] on div at bounding box center [293, 206] width 587 height 551
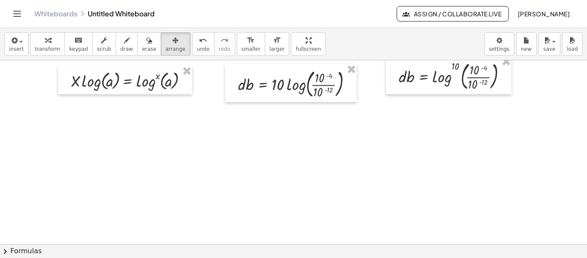
scroll to position [0, 0]
